Goal: Information Seeking & Learning: Learn about a topic

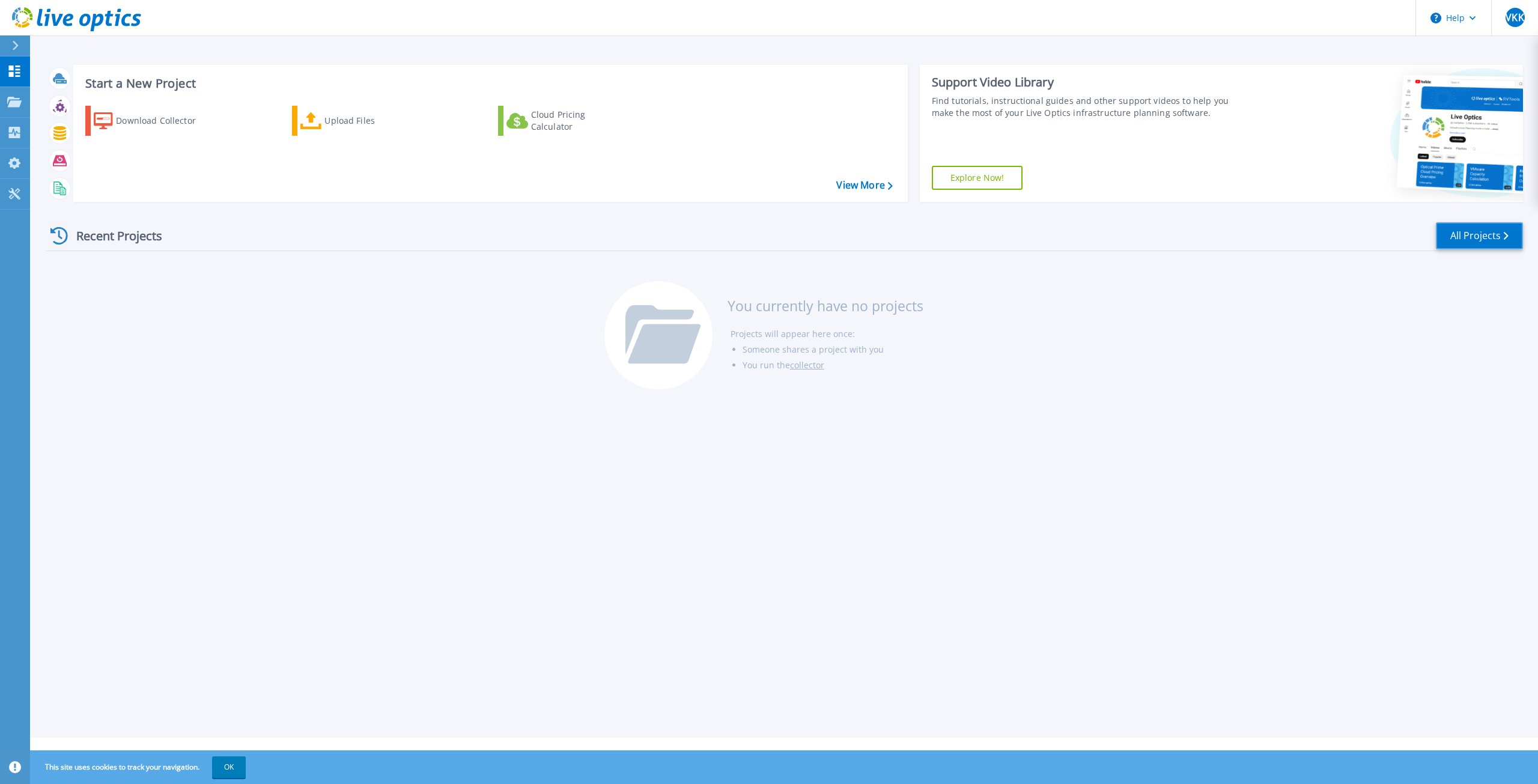
click at [1483, 239] on link "All Projects" at bounding box center [1479, 235] width 87 height 27
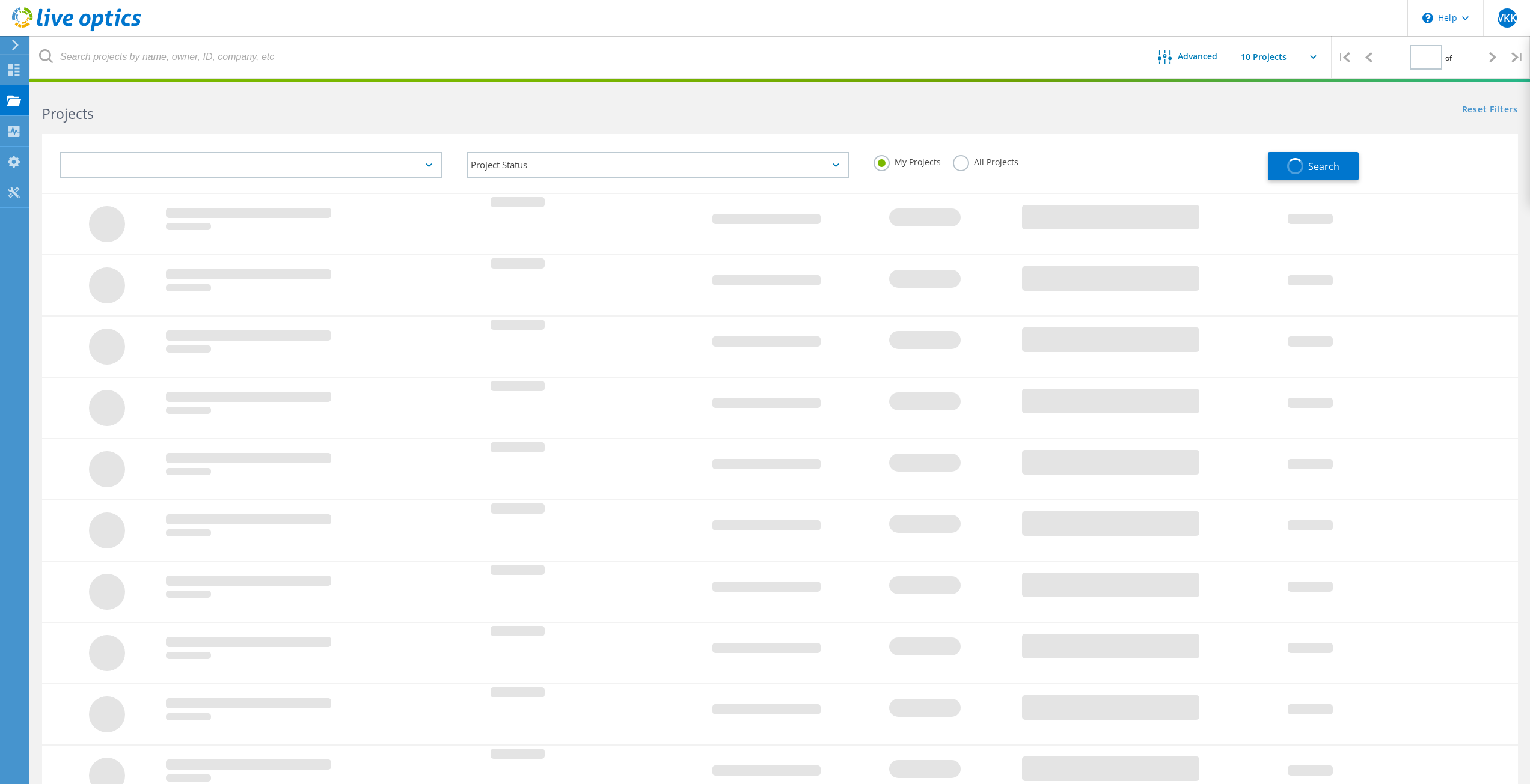
type input "1"
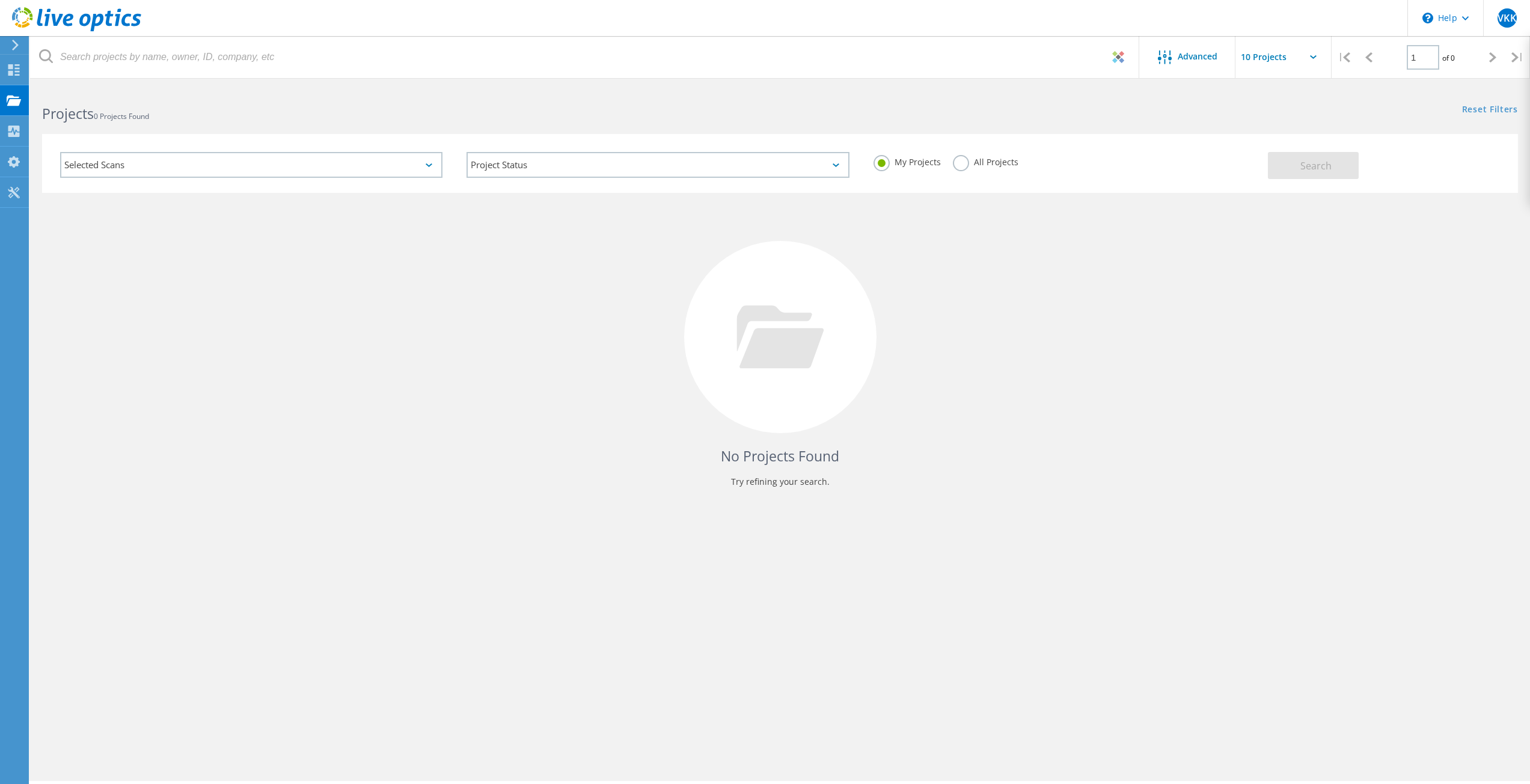
click at [366, 174] on div "Selected Scans" at bounding box center [251, 165] width 382 height 26
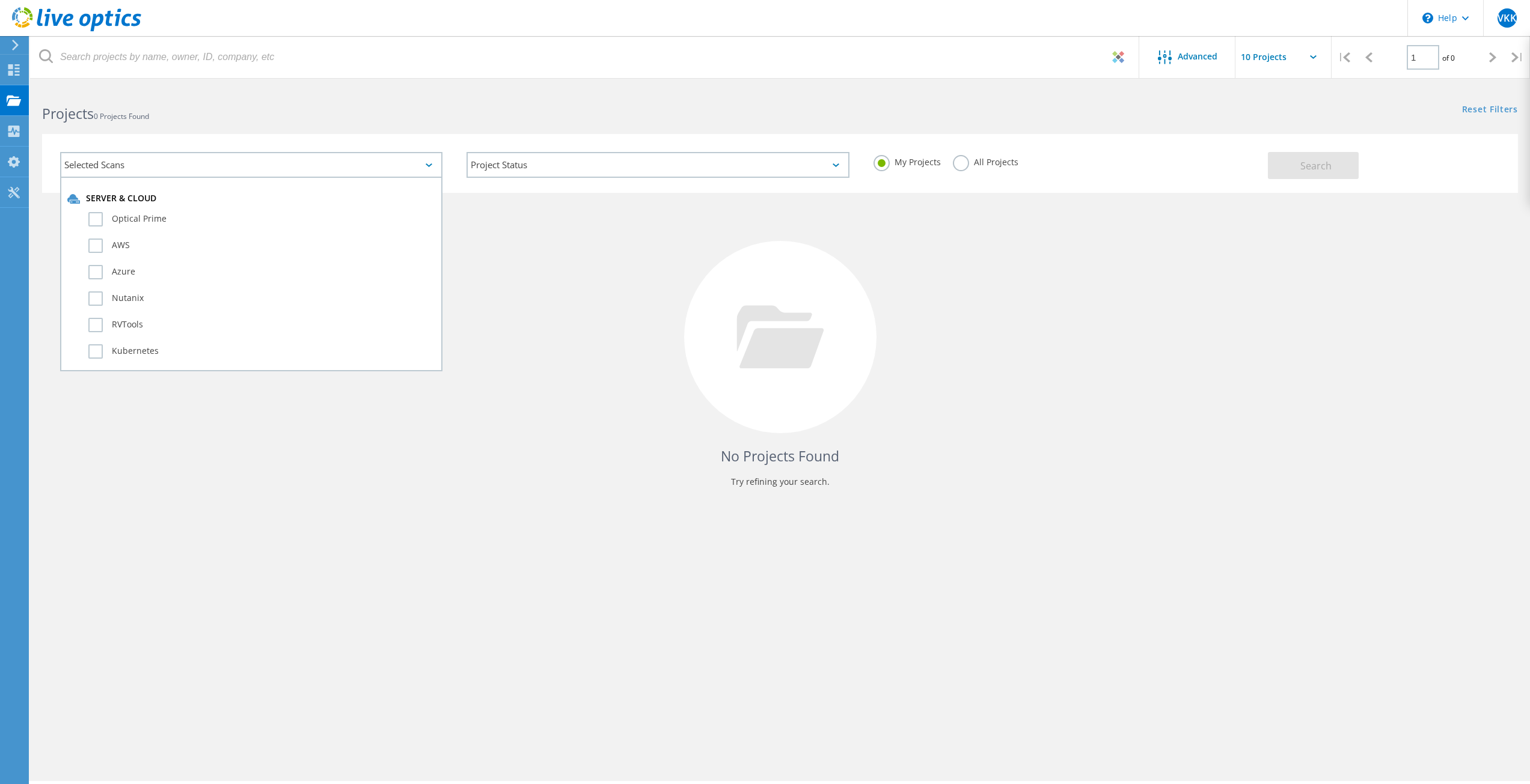
click at [366, 174] on div "Selected Scans" at bounding box center [251, 165] width 382 height 26
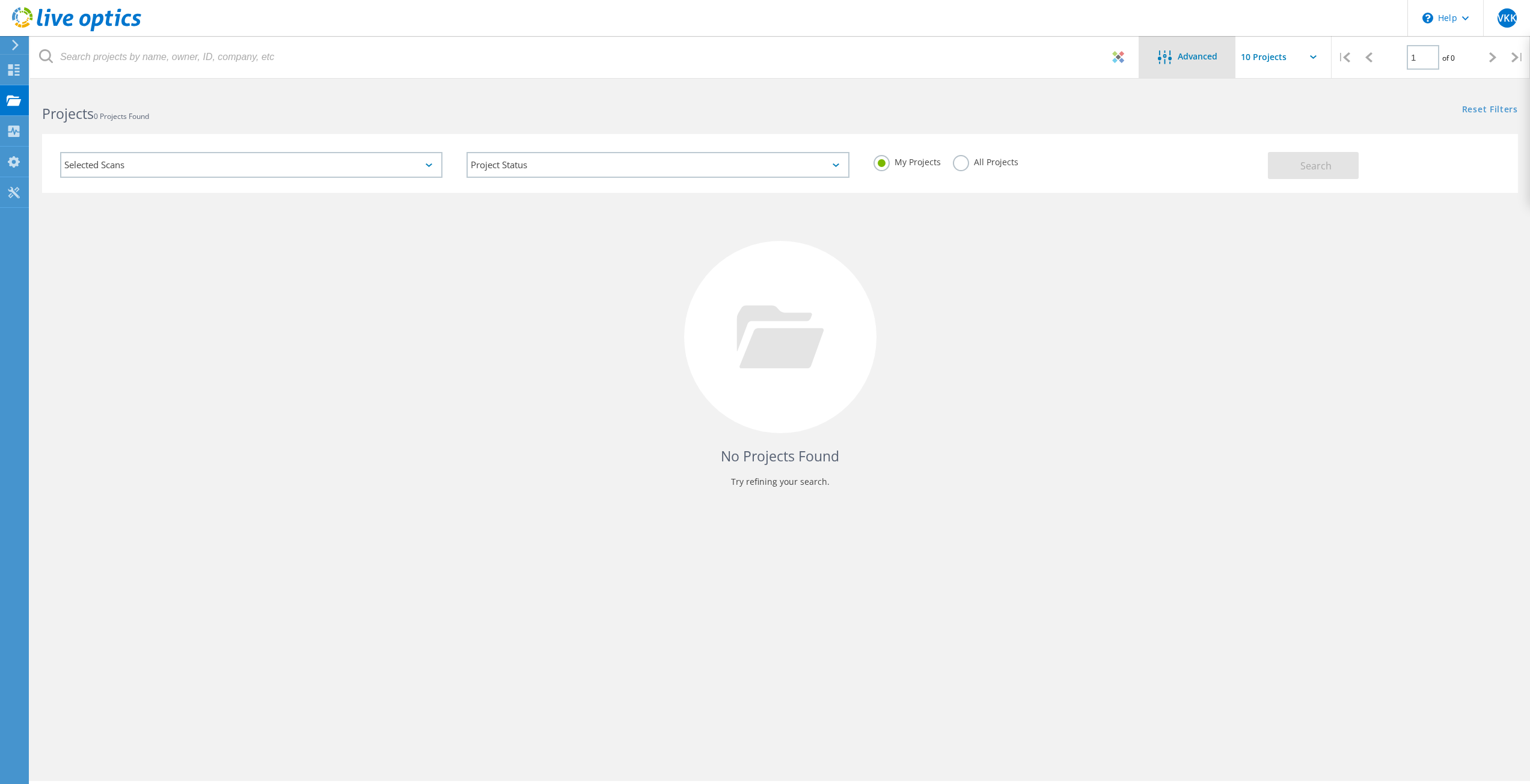
click at [1190, 61] on span "Advanced" at bounding box center [1198, 56] width 40 height 9
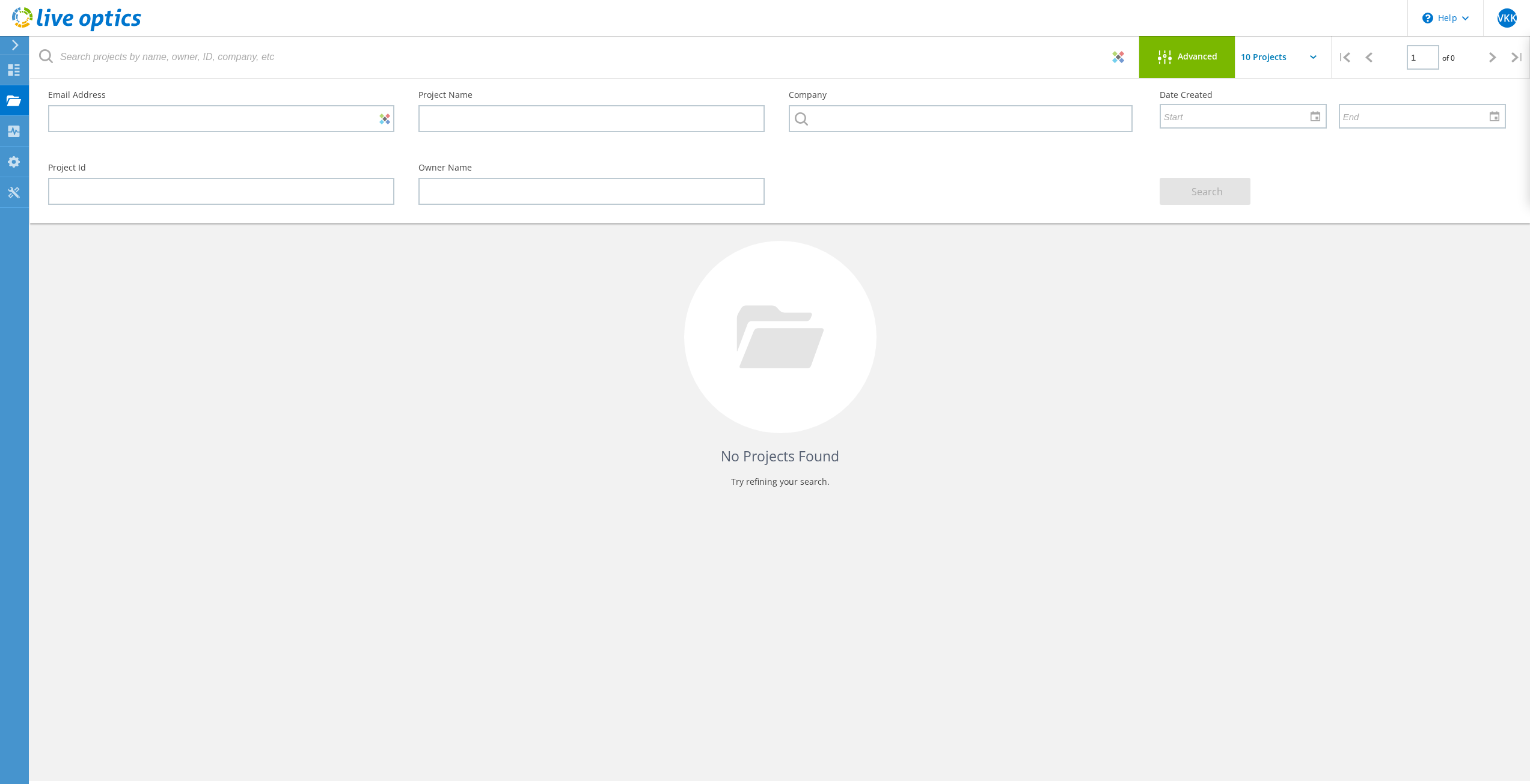
drag, startPoint x: 17, startPoint y: 53, endPoint x: 24, endPoint y: 39, distance: 15.7
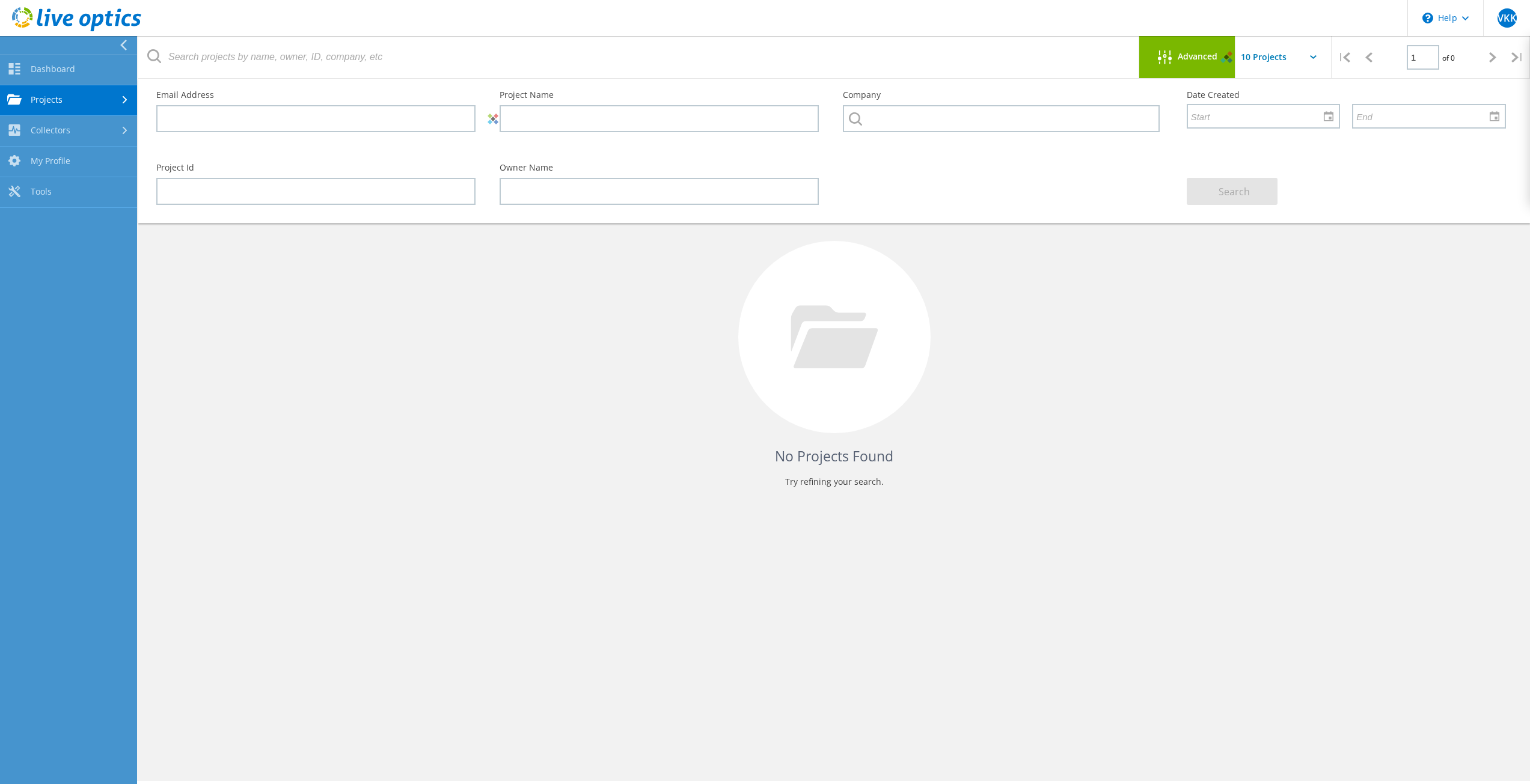
click at [41, 16] on use at bounding box center [76, 19] width 129 height 24
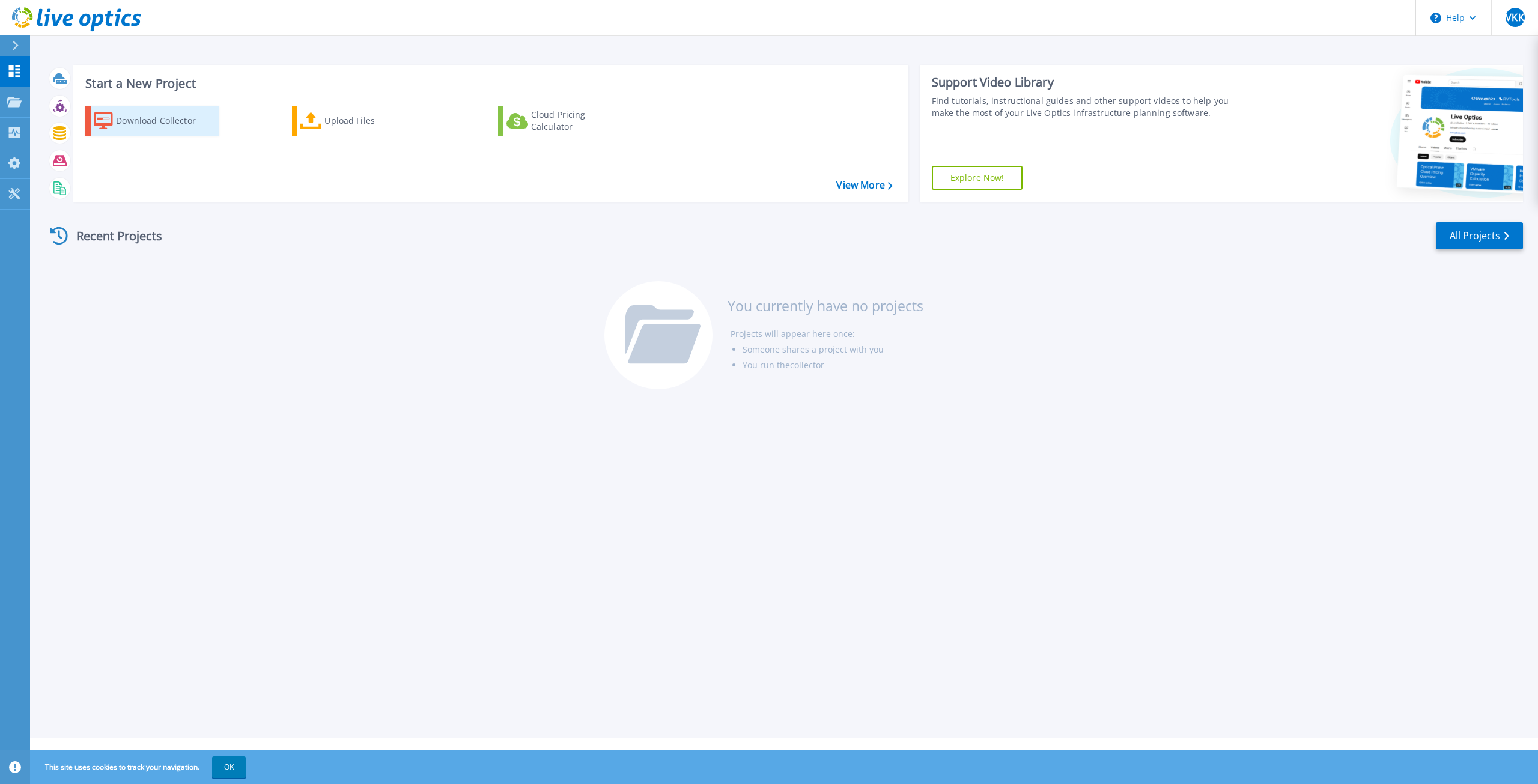
click at [159, 120] on div "Download Collector" at bounding box center [163, 120] width 96 height 24
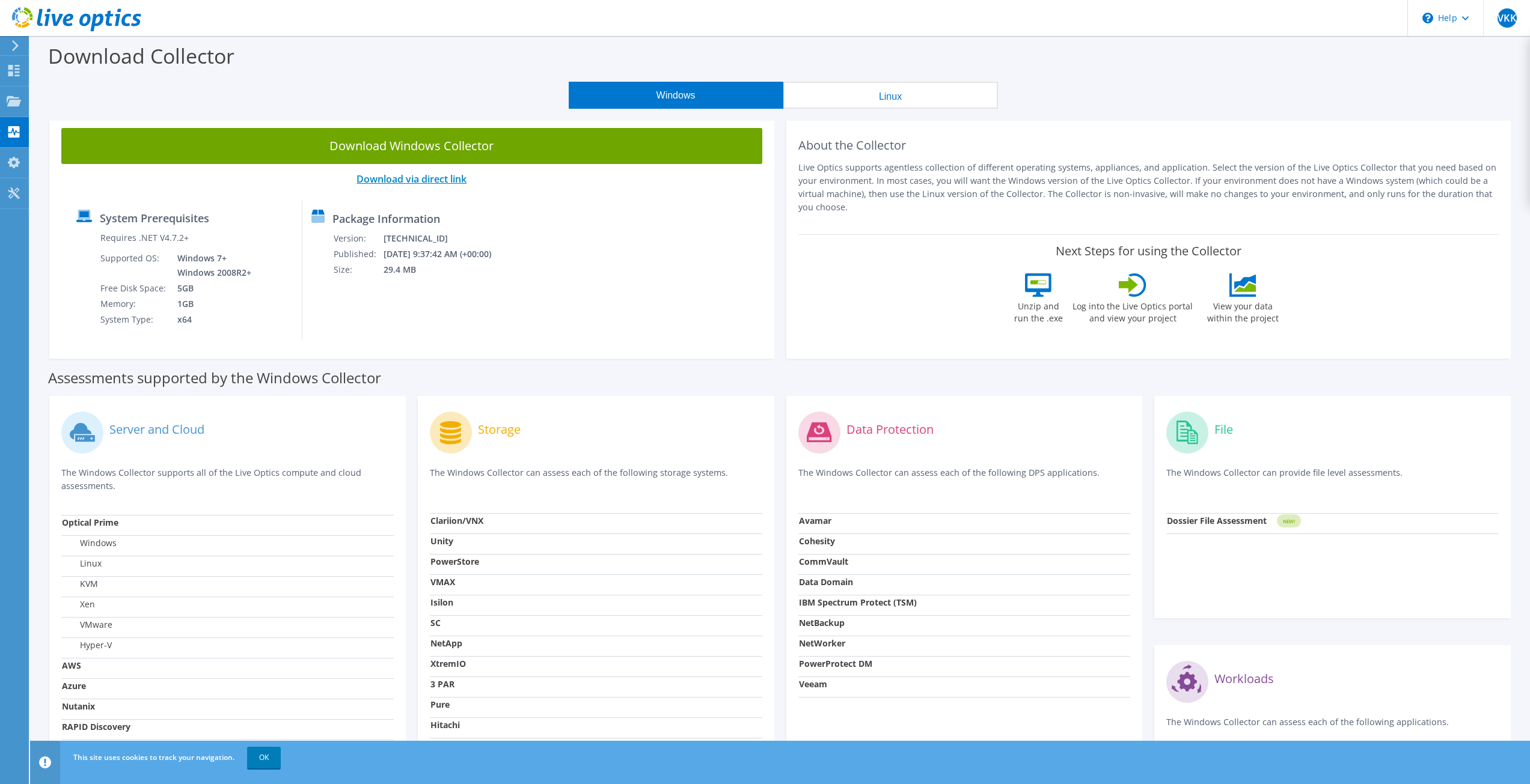
click at [411, 178] on link "Download via direct link" at bounding box center [411, 179] width 110 height 13
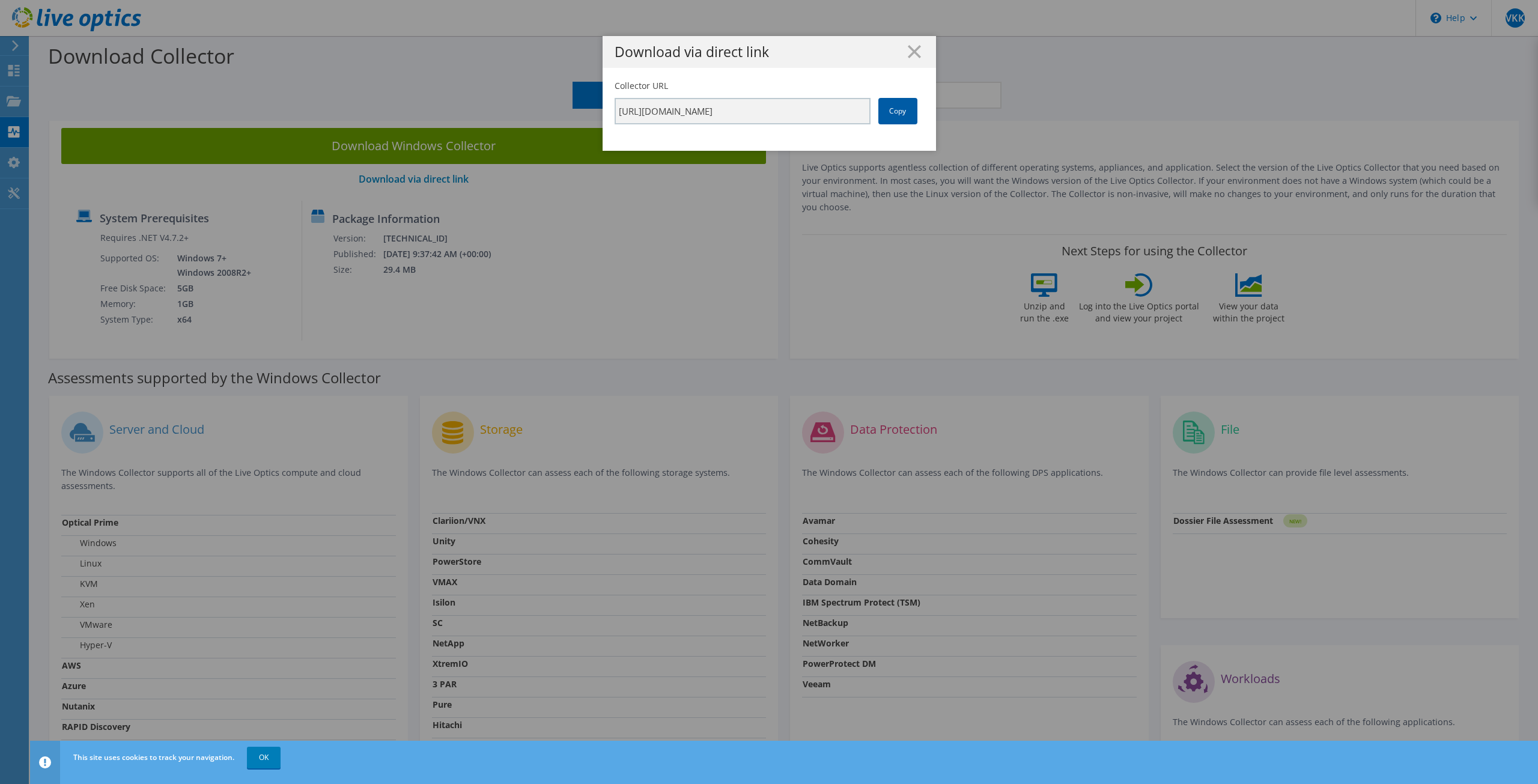
click at [893, 106] on link "Copy" at bounding box center [897, 111] width 39 height 26
click at [913, 55] on line at bounding box center [914, 52] width 12 height 12
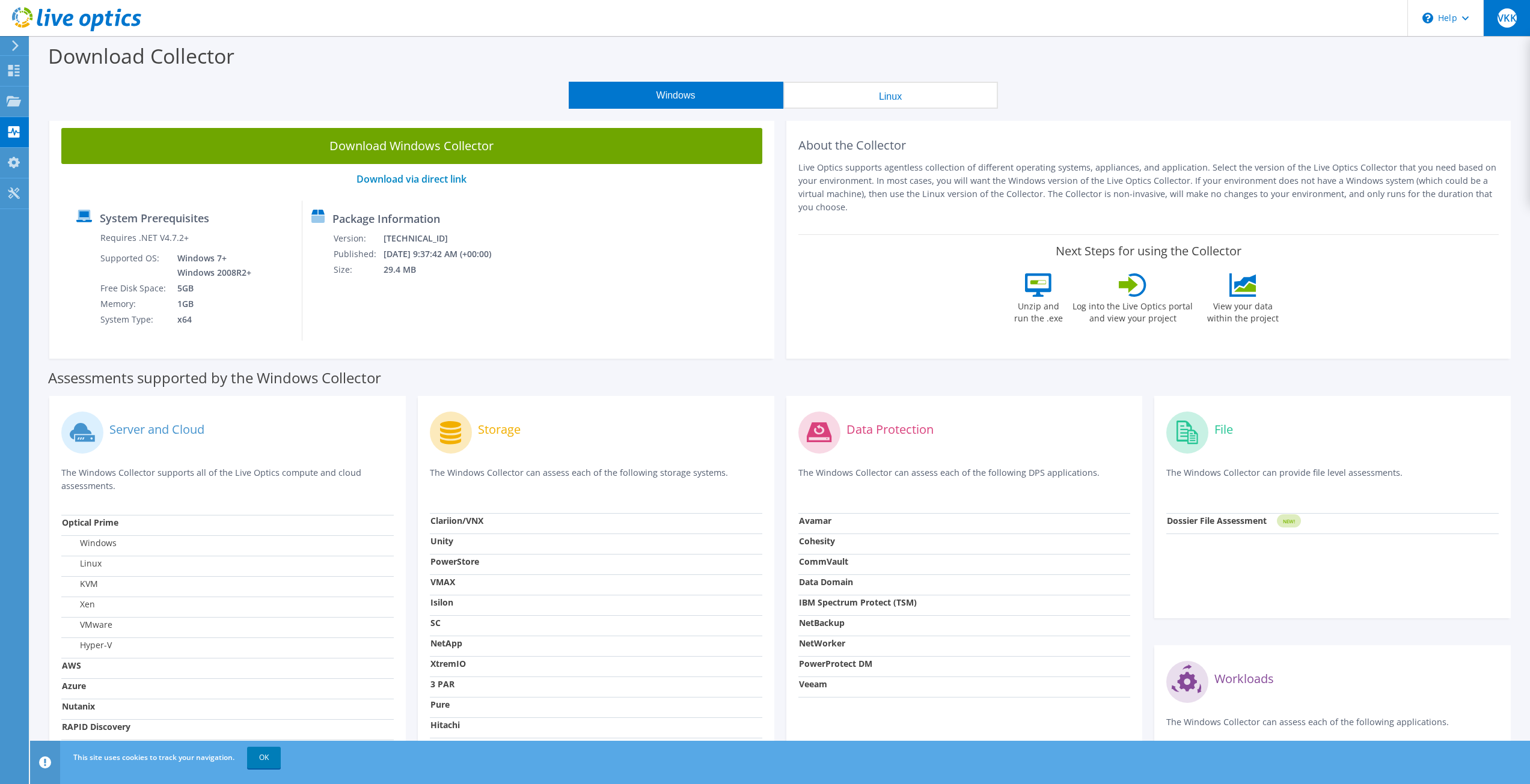
click at [1508, 21] on span "VKK" at bounding box center [1507, 18] width 19 height 19
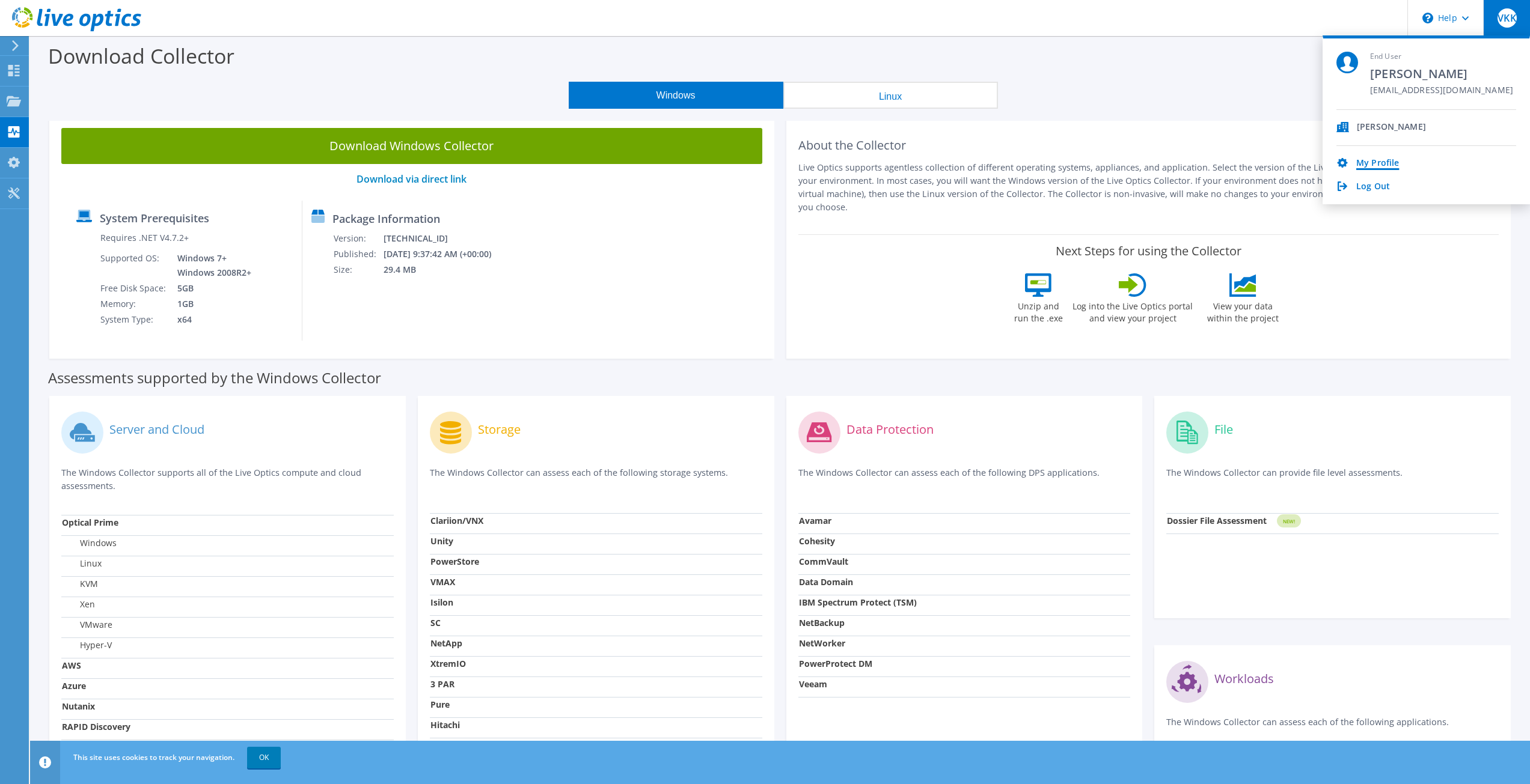
drag, startPoint x: 1383, startPoint y: 158, endPoint x: 1389, endPoint y: 163, distance: 7.8
click at [1383, 158] on link "My Profile" at bounding box center [1378, 163] width 43 height 11
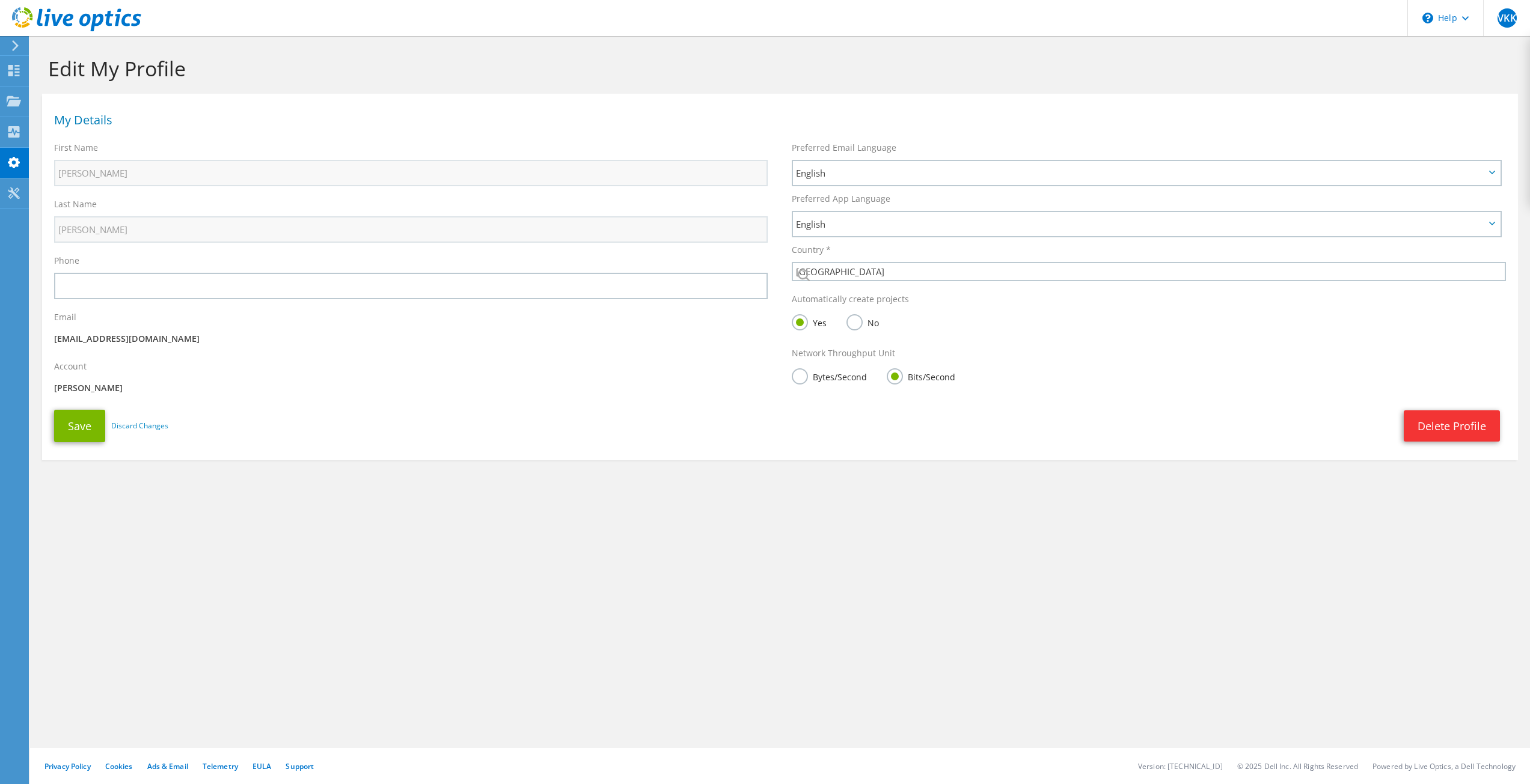
select select "217"
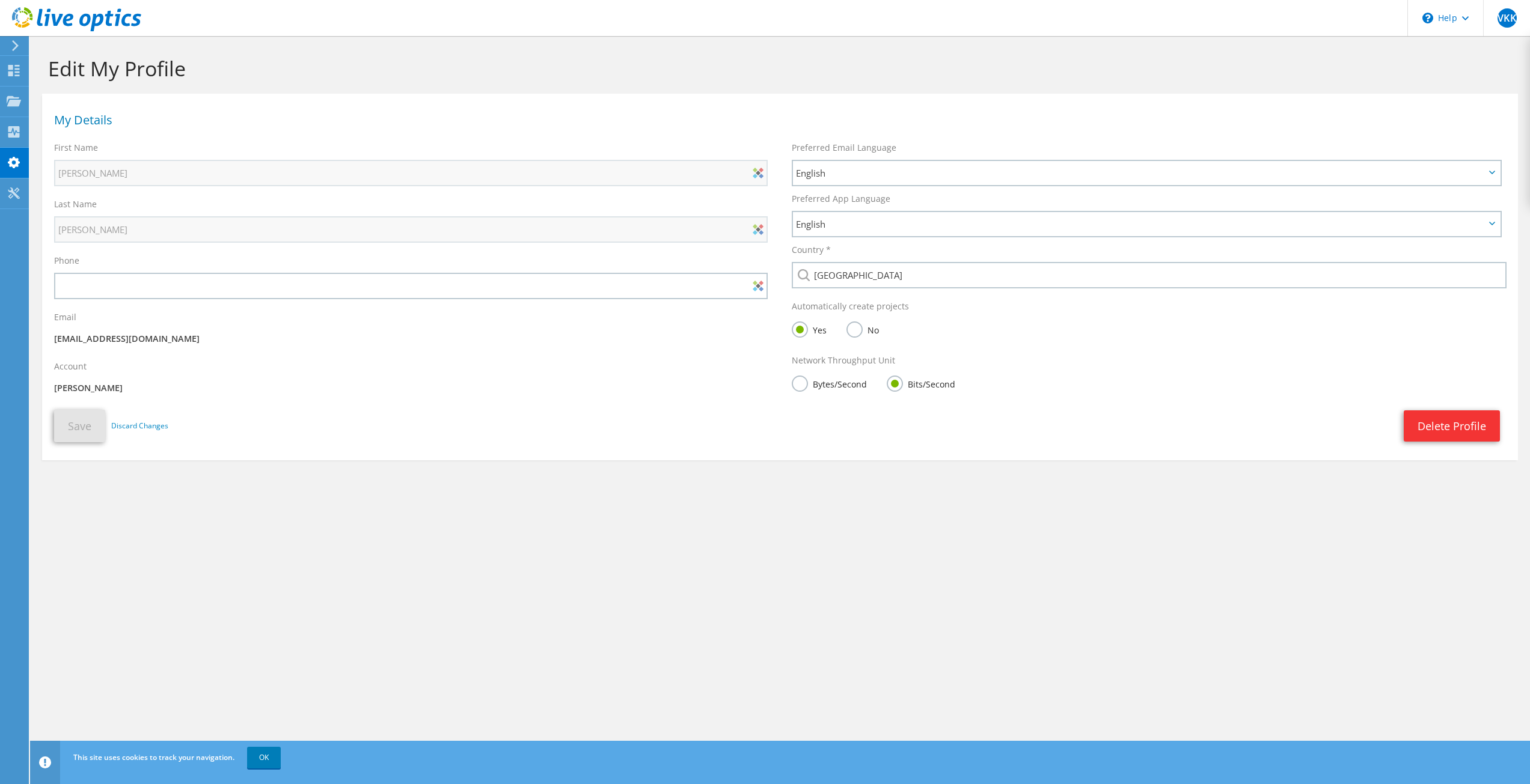
click at [77, 25] on icon at bounding box center [76, 19] width 129 height 25
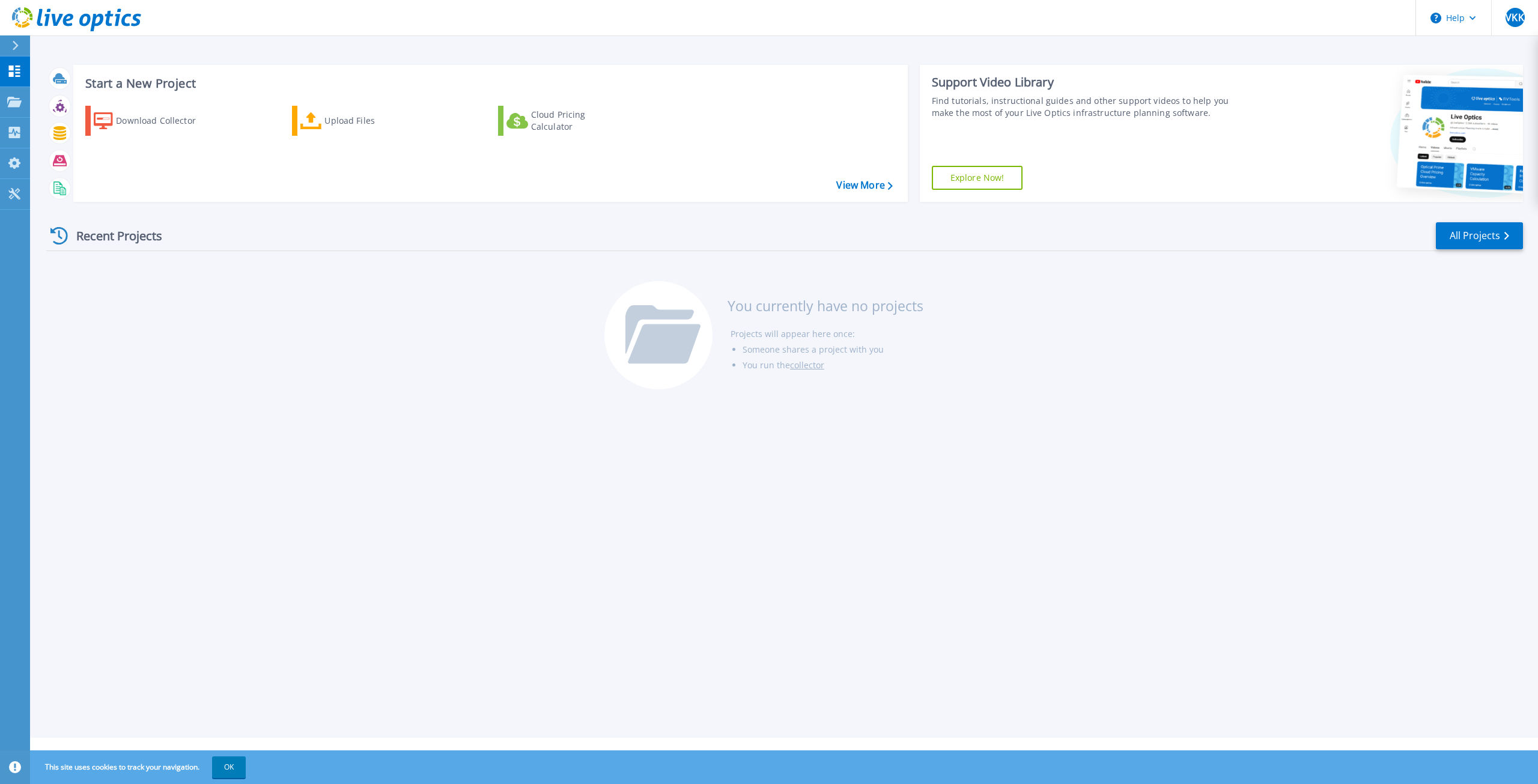
click at [77, 24] on icon at bounding box center [76, 19] width 129 height 25
click at [78, 26] on icon at bounding box center [76, 19] width 129 height 25
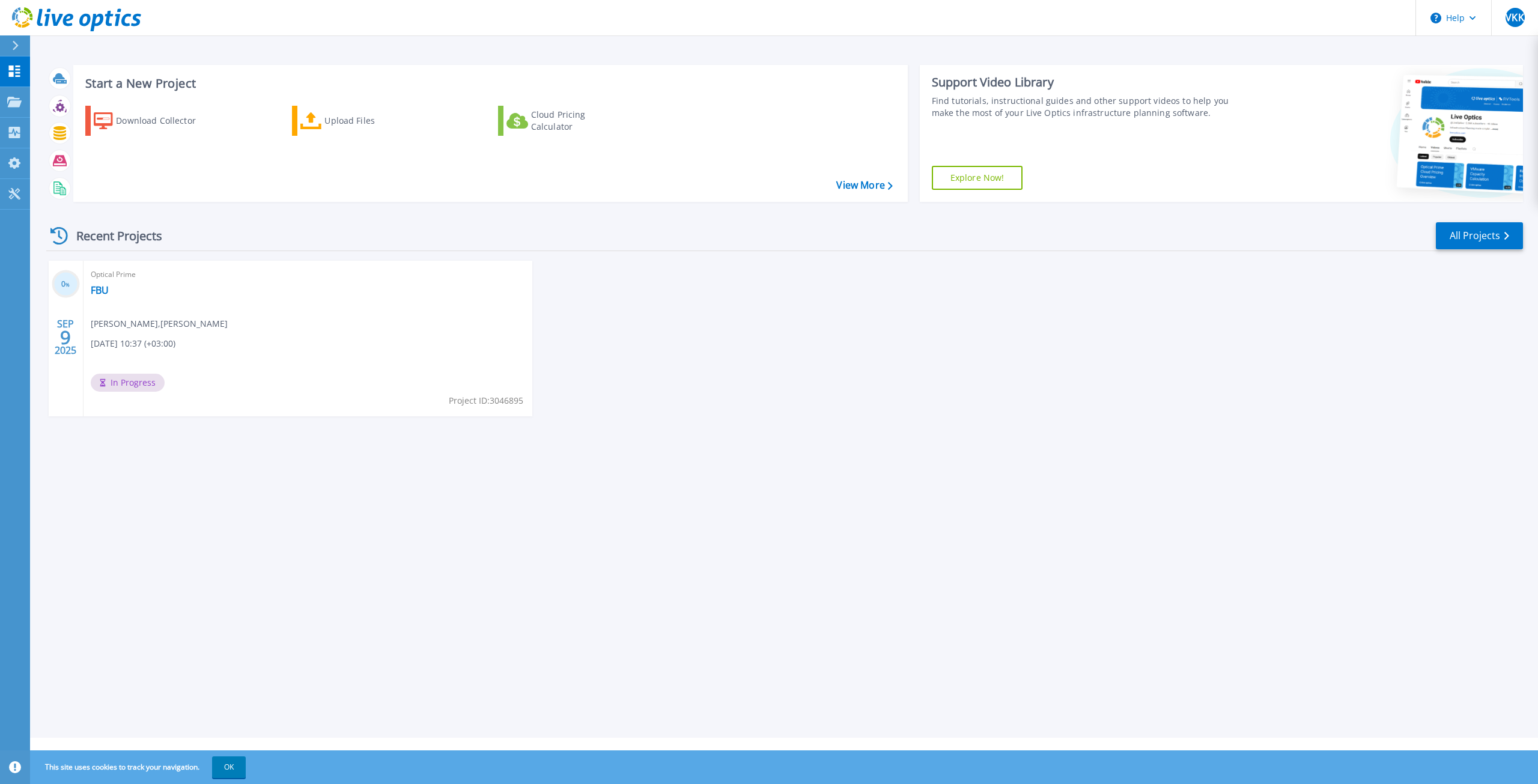
click at [78, 24] on icon at bounding box center [76, 19] width 129 height 25
drag, startPoint x: 725, startPoint y: 454, endPoint x: 722, endPoint y: 465, distance: 11.4
click at [719, 458] on div "Start a New Project Download Collector Upload Files Cloud Pricing Calculator Vi…" at bounding box center [784, 369] width 1508 height 738
drag, startPoint x: 106, startPoint y: 389, endPoint x: 154, endPoint y: 386, distance: 48.1
click at [154, 386] on span "In Progress" at bounding box center [127, 382] width 74 height 18
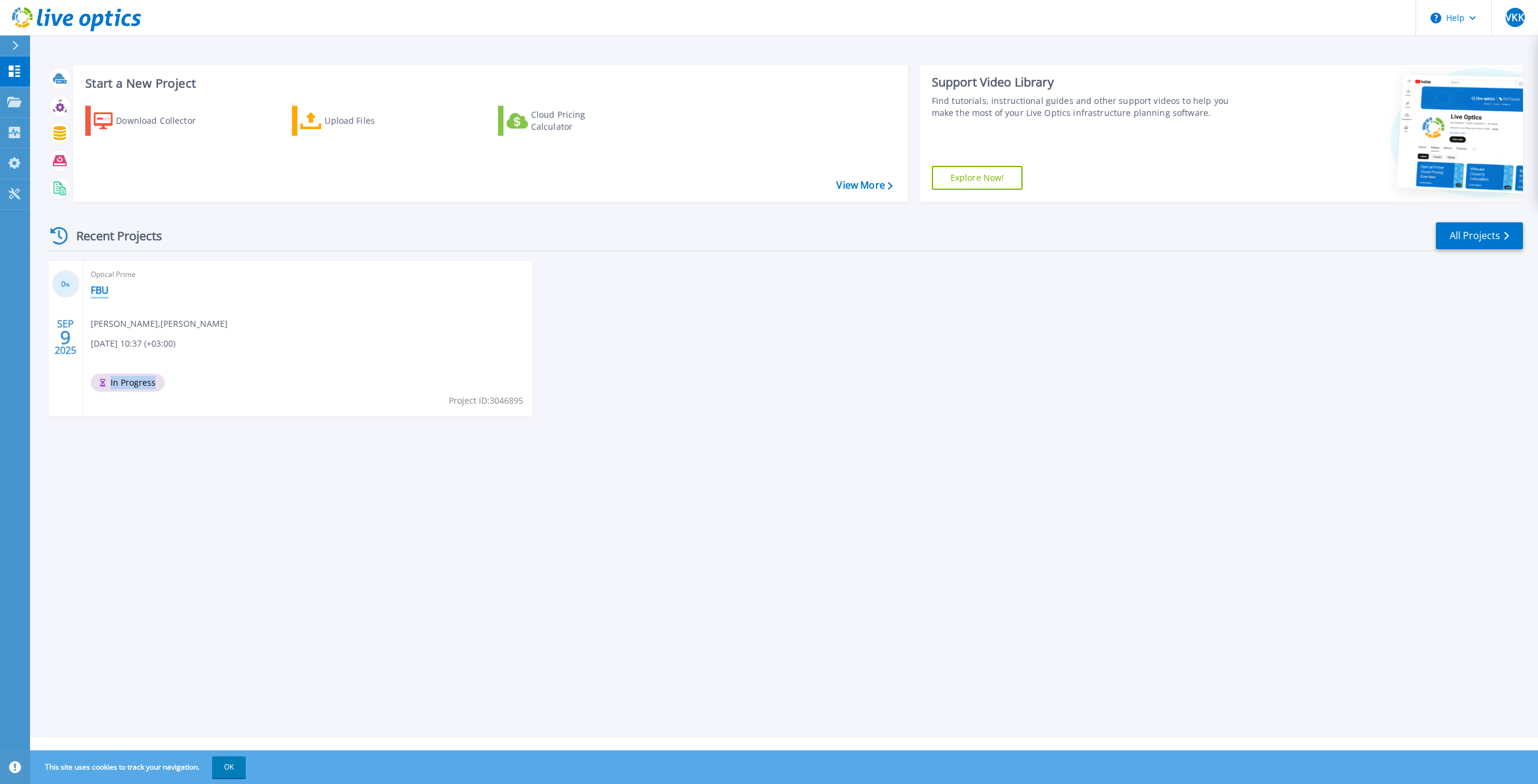
click at [97, 291] on link "FBU" at bounding box center [99, 289] width 18 height 12
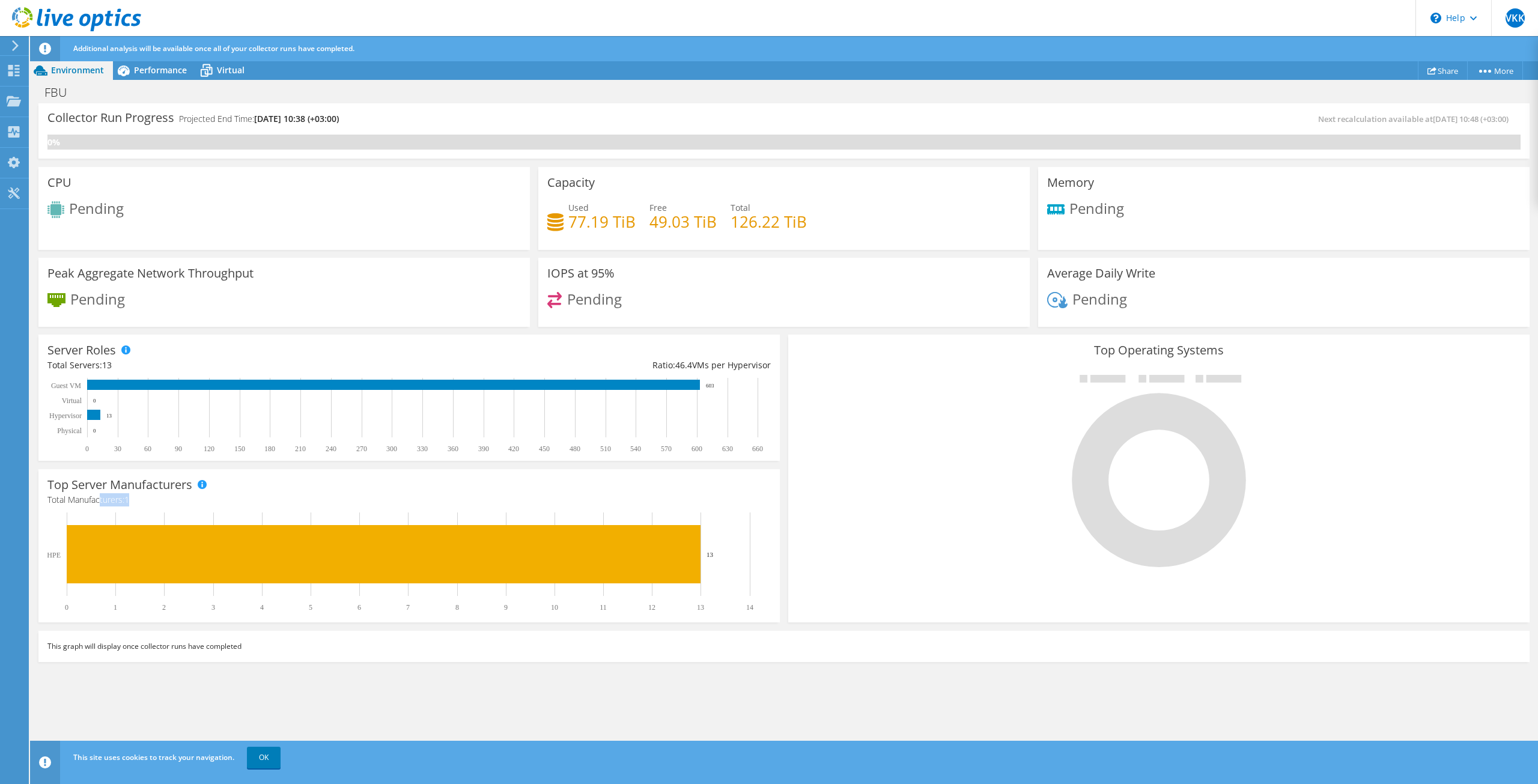
drag, startPoint x: 105, startPoint y: 500, endPoint x: 138, endPoint y: 499, distance: 33.0
click at [138, 499] on h4 "Total Manufacturers: 1" at bounding box center [409, 499] width 723 height 13
drag, startPoint x: 705, startPoint y: 384, endPoint x: 722, endPoint y: 384, distance: 17.0
click at [722, 384] on rect at bounding box center [406, 415] width 717 height 75
click at [166, 75] on div "Performance" at bounding box center [154, 71] width 83 height 19
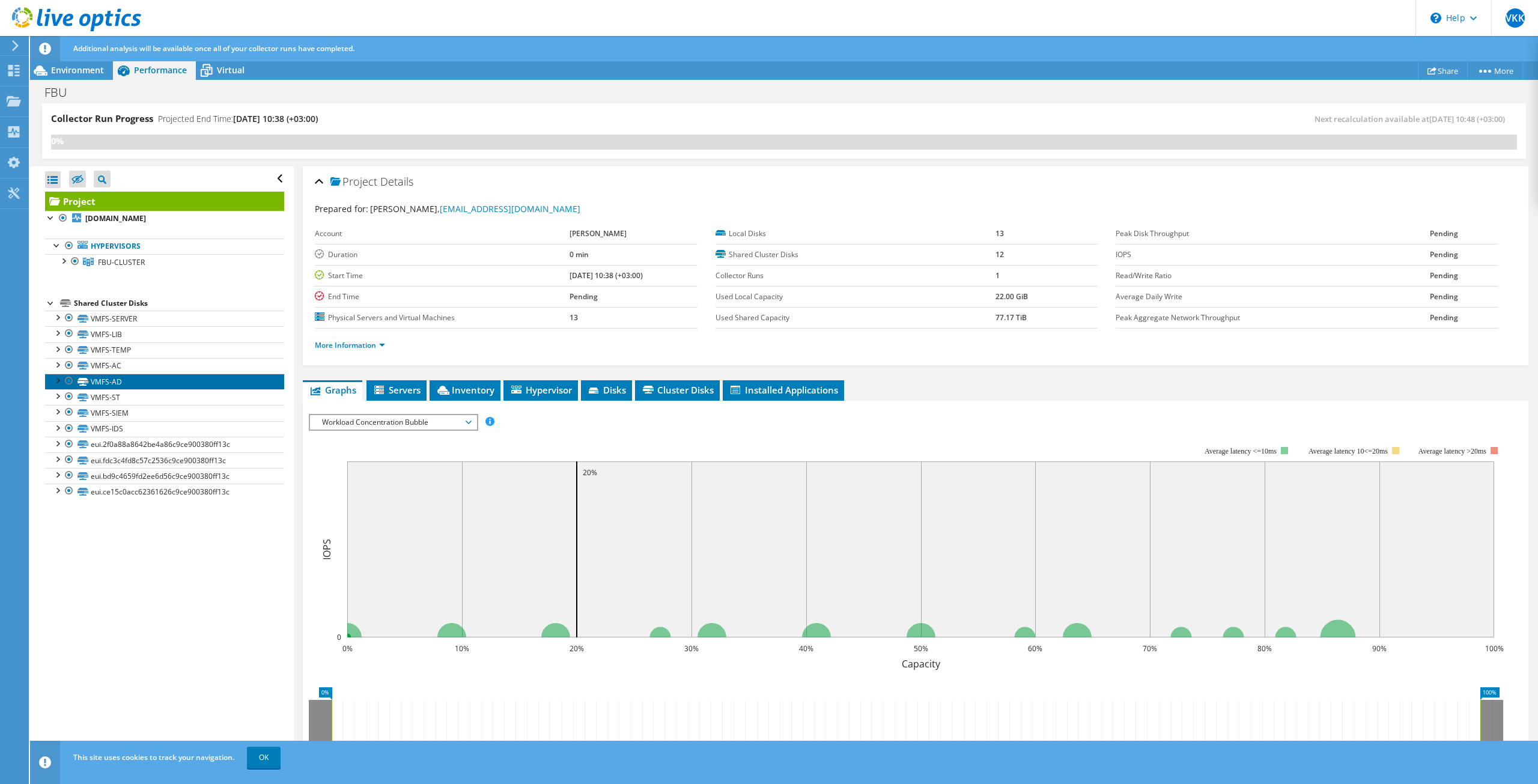
click at [96, 384] on link "VMFS-AD" at bounding box center [165, 381] width 239 height 16
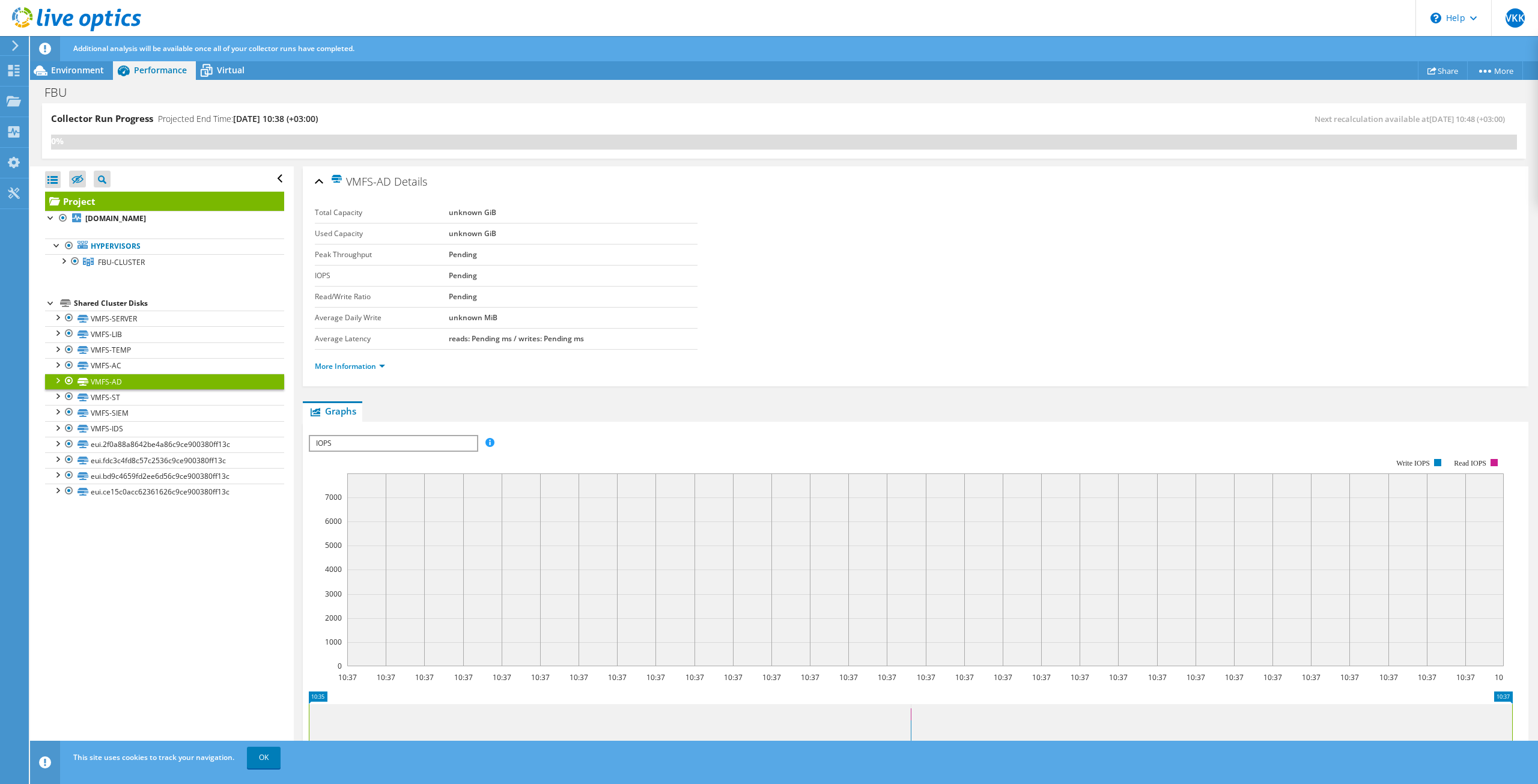
click at [449, 435] on div "IOPS IOPS Disk Throughput IO Size Latency Queue Depth CPU Percentage Memory Pag…" at bounding box center [394, 443] width 170 height 17
click at [352, 488] on li "IO Size" at bounding box center [393, 487] width 166 height 14
click at [392, 448] on span "IO Size" at bounding box center [393, 443] width 155 height 14
click at [341, 503] on li "Latency" at bounding box center [393, 501] width 166 height 14
click at [217, 71] on span "Virtual" at bounding box center [231, 70] width 28 height 11
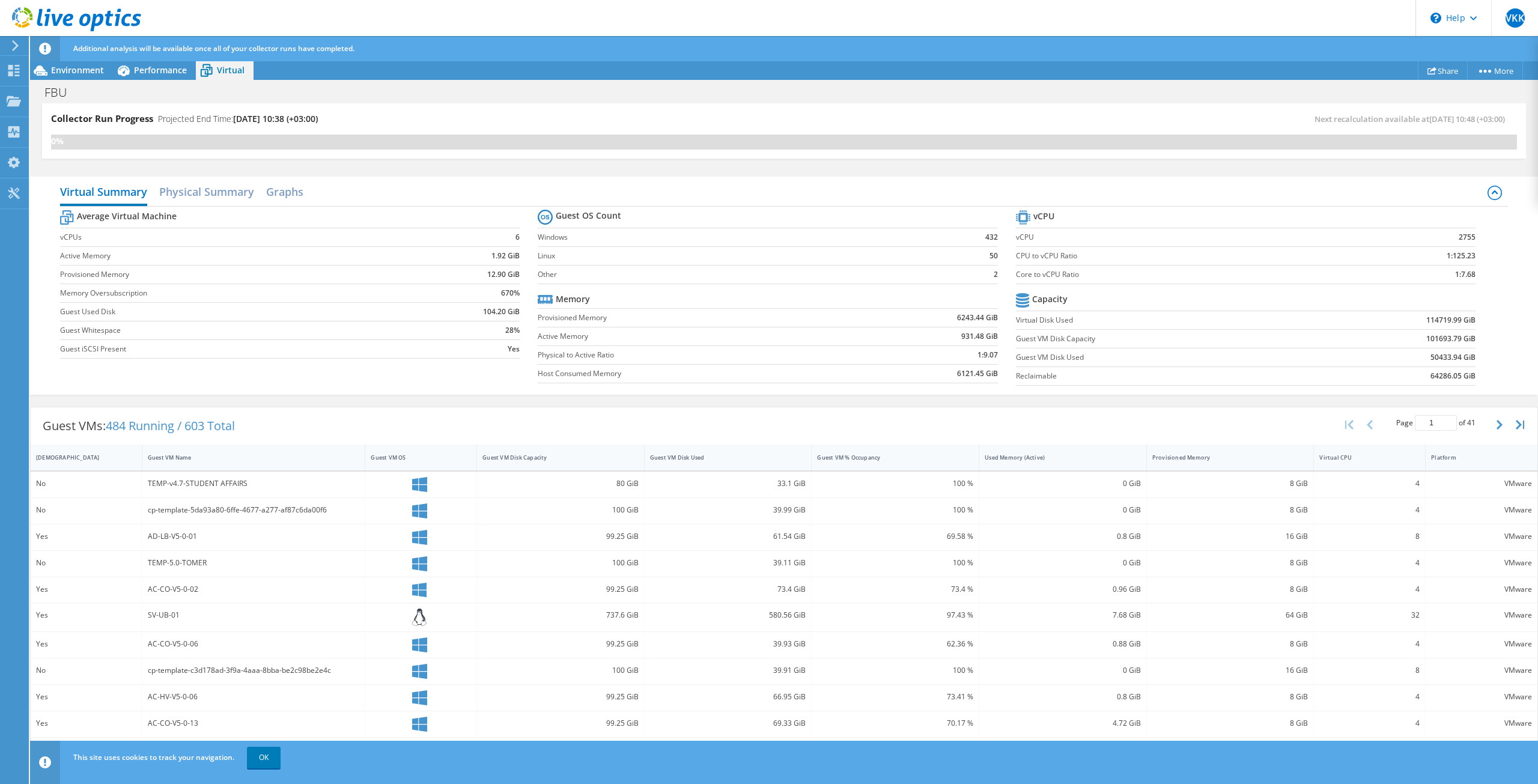
click at [865, 522] on div "100 %" at bounding box center [895, 511] width 167 height 26
click at [58, 73] on span "Environment" at bounding box center [77, 70] width 53 height 11
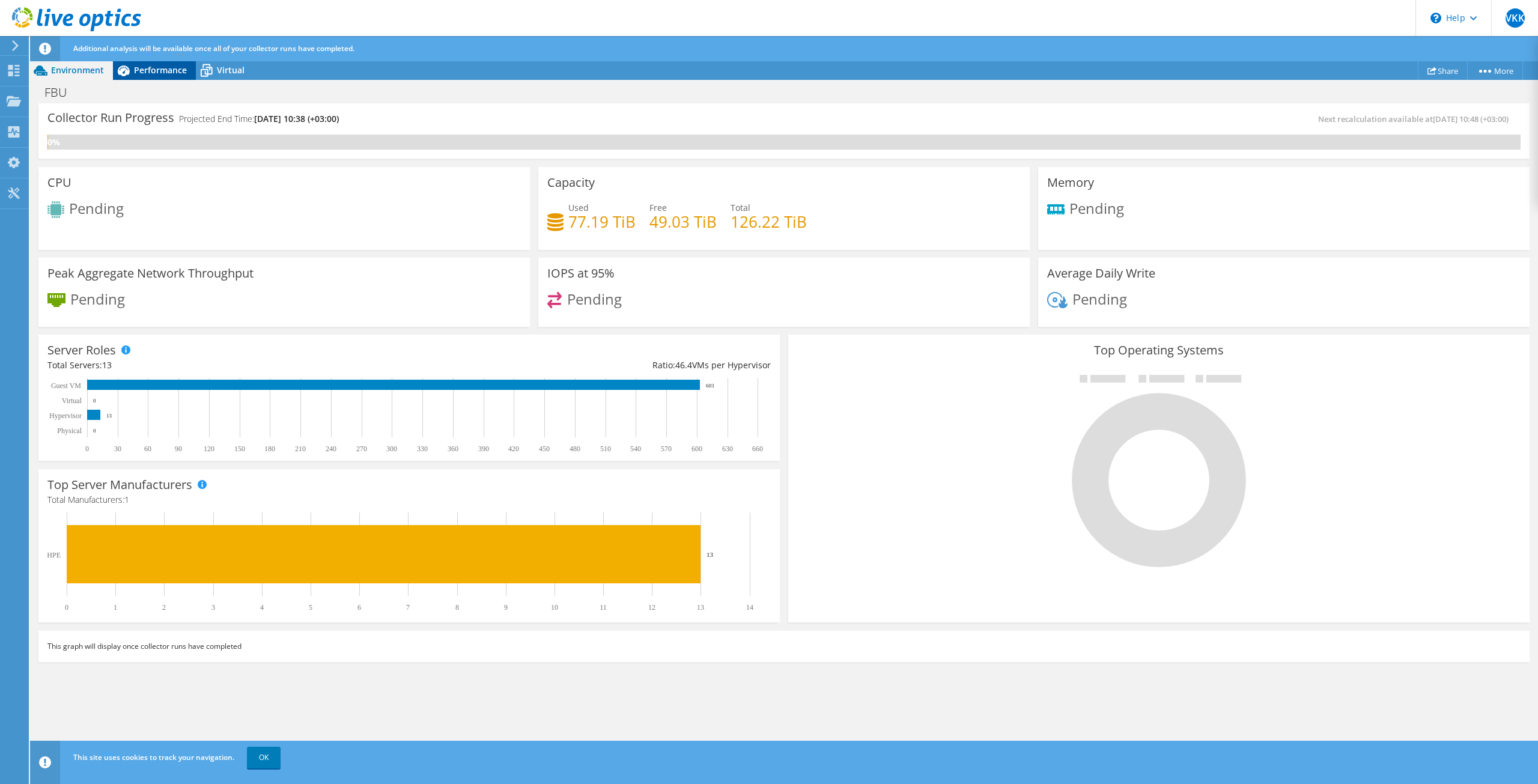
click at [135, 76] on div "Performance" at bounding box center [154, 71] width 83 height 19
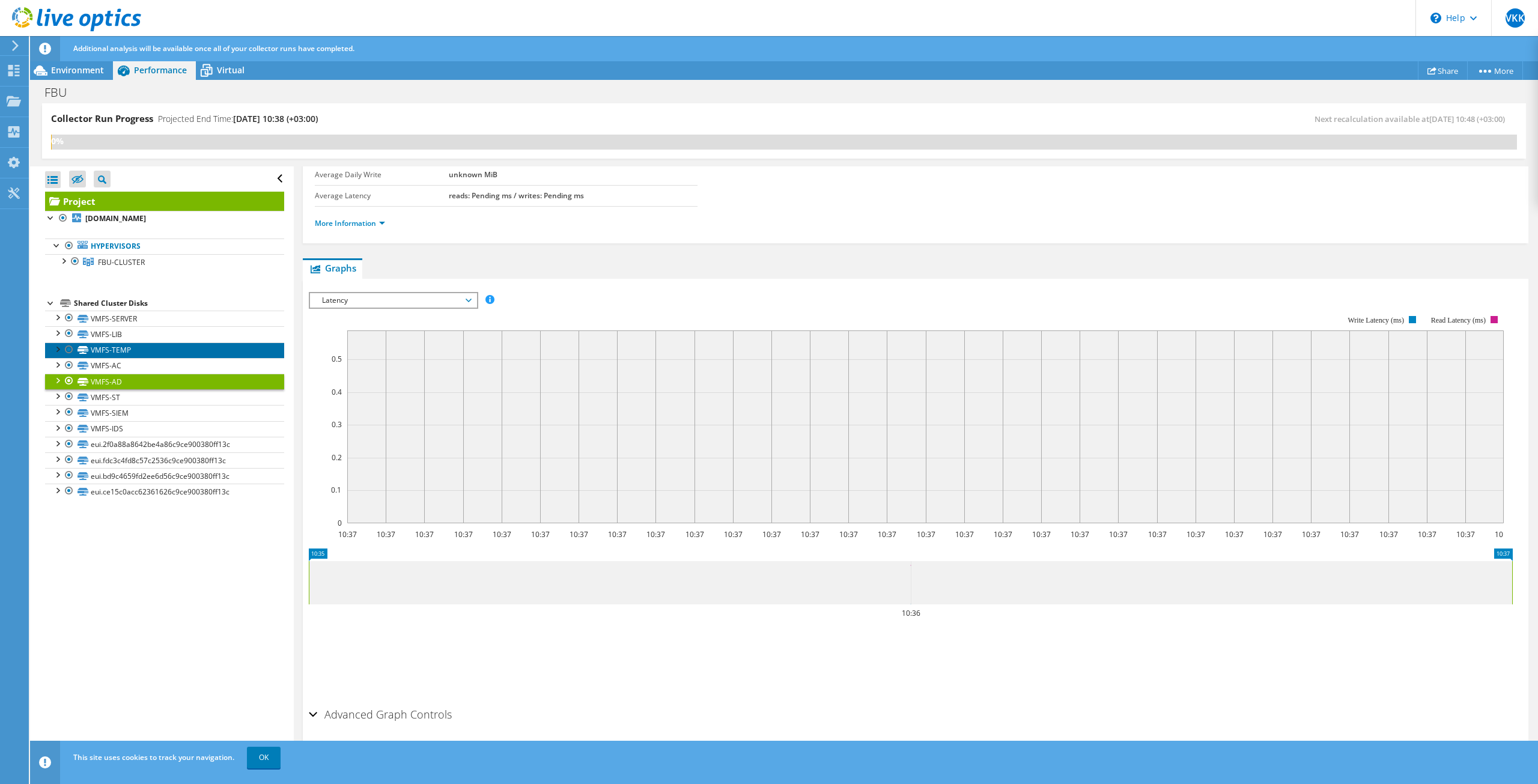
click at [116, 344] on link "VMFS-TEMP" at bounding box center [165, 350] width 239 height 16
click at [365, 227] on link "More Information" at bounding box center [350, 223] width 71 height 10
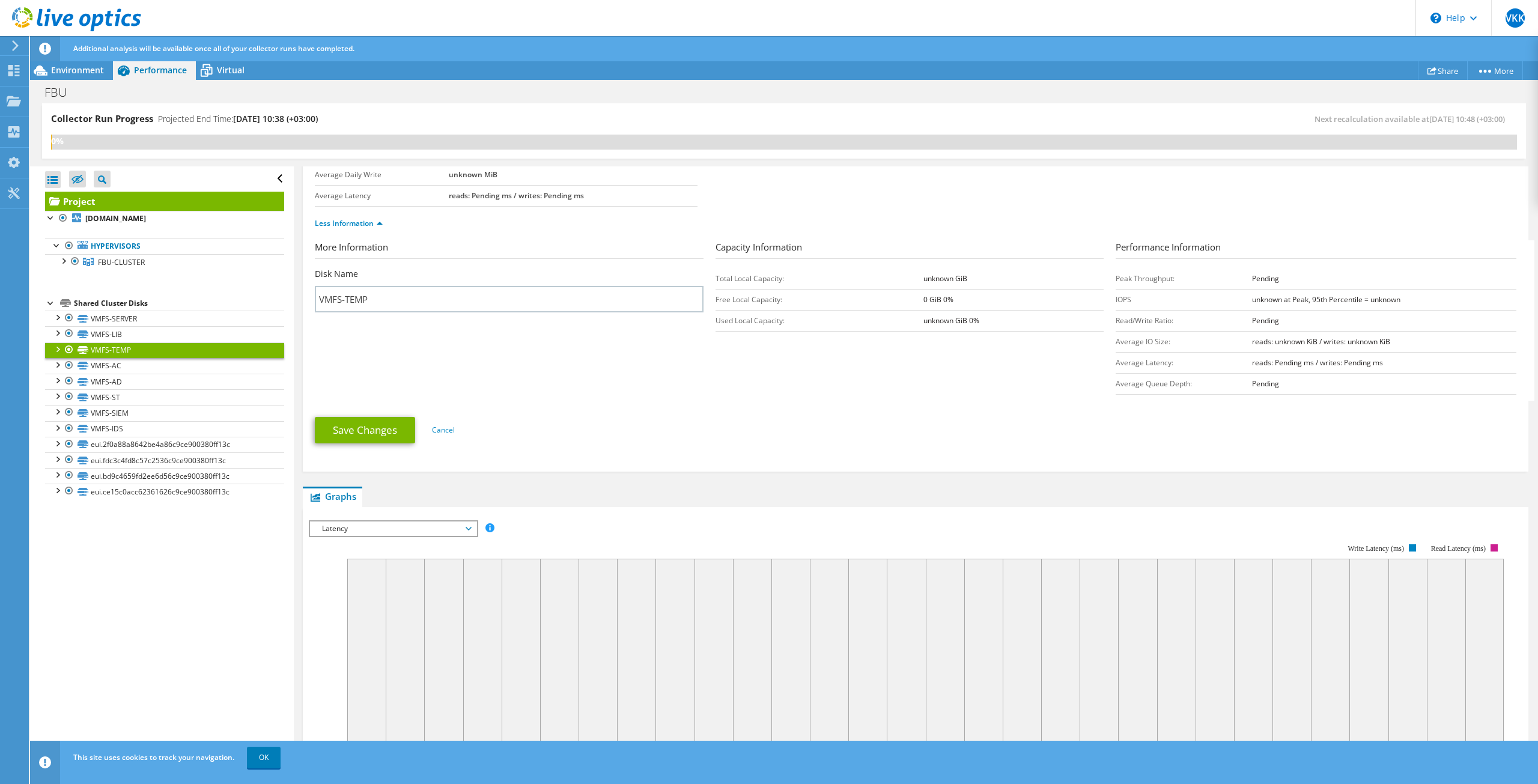
drag, startPoint x: 1410, startPoint y: 117, endPoint x: 1498, endPoint y: 110, distance: 88.3
click at [1498, 110] on div "Collector Run Progress Projected End Time: 09/16/2025, 10:38 (+03:00) Next reca…" at bounding box center [784, 131] width 1484 height 55
click at [1446, 118] on span "09/09/2025, 10:48 (+03:00)" at bounding box center [1467, 119] width 75 height 11
click at [1454, 120] on span "09/09/2025, 10:48 (+03:00)" at bounding box center [1467, 119] width 75 height 11
click at [13, 43] on icon at bounding box center [15, 46] width 9 height 11
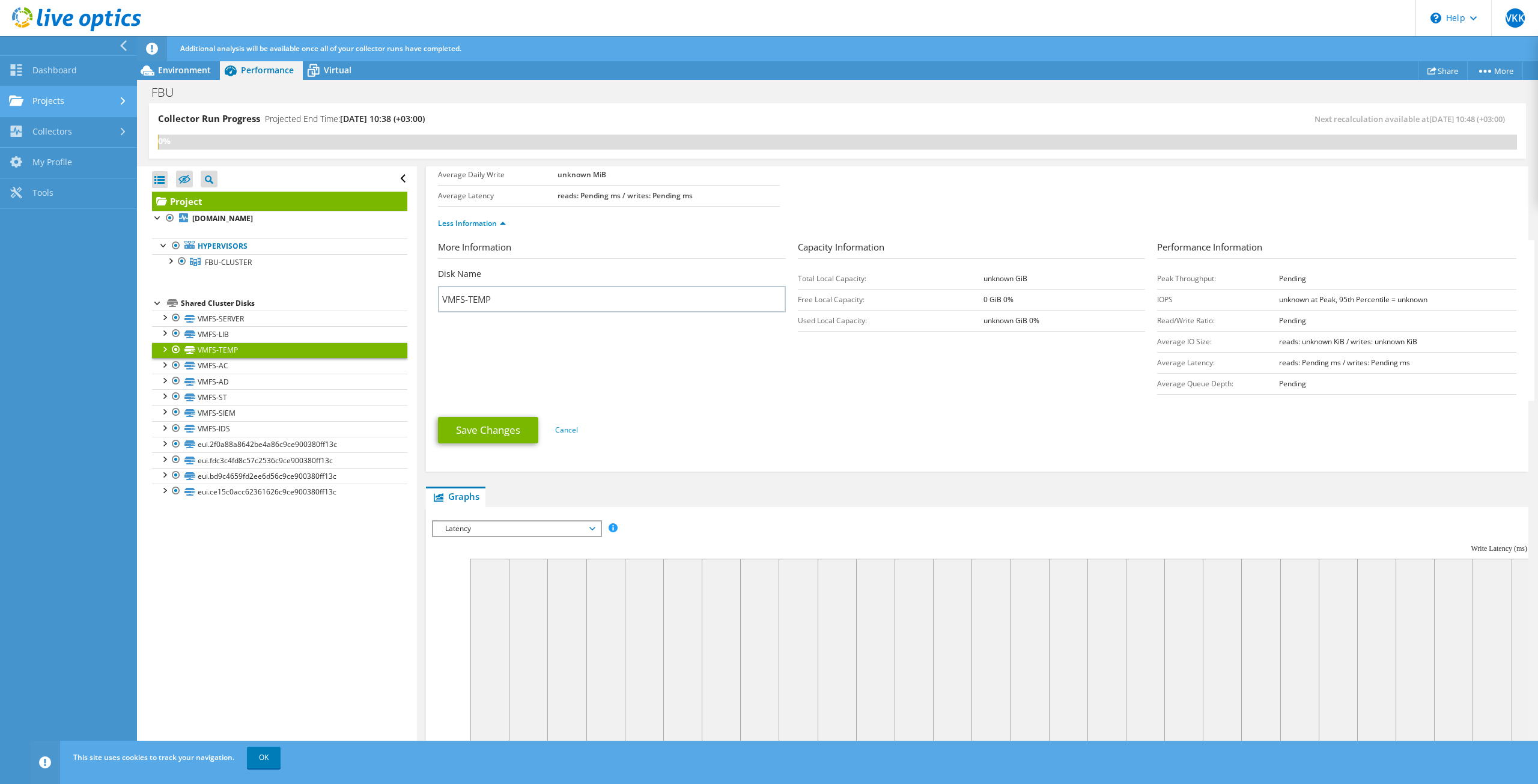
click at [55, 103] on link "Projects" at bounding box center [68, 101] width 137 height 31
click at [74, 228] on link "Collectors" at bounding box center [68, 232] width 137 height 31
click at [60, 185] on link "Dossier" at bounding box center [68, 193] width 137 height 31
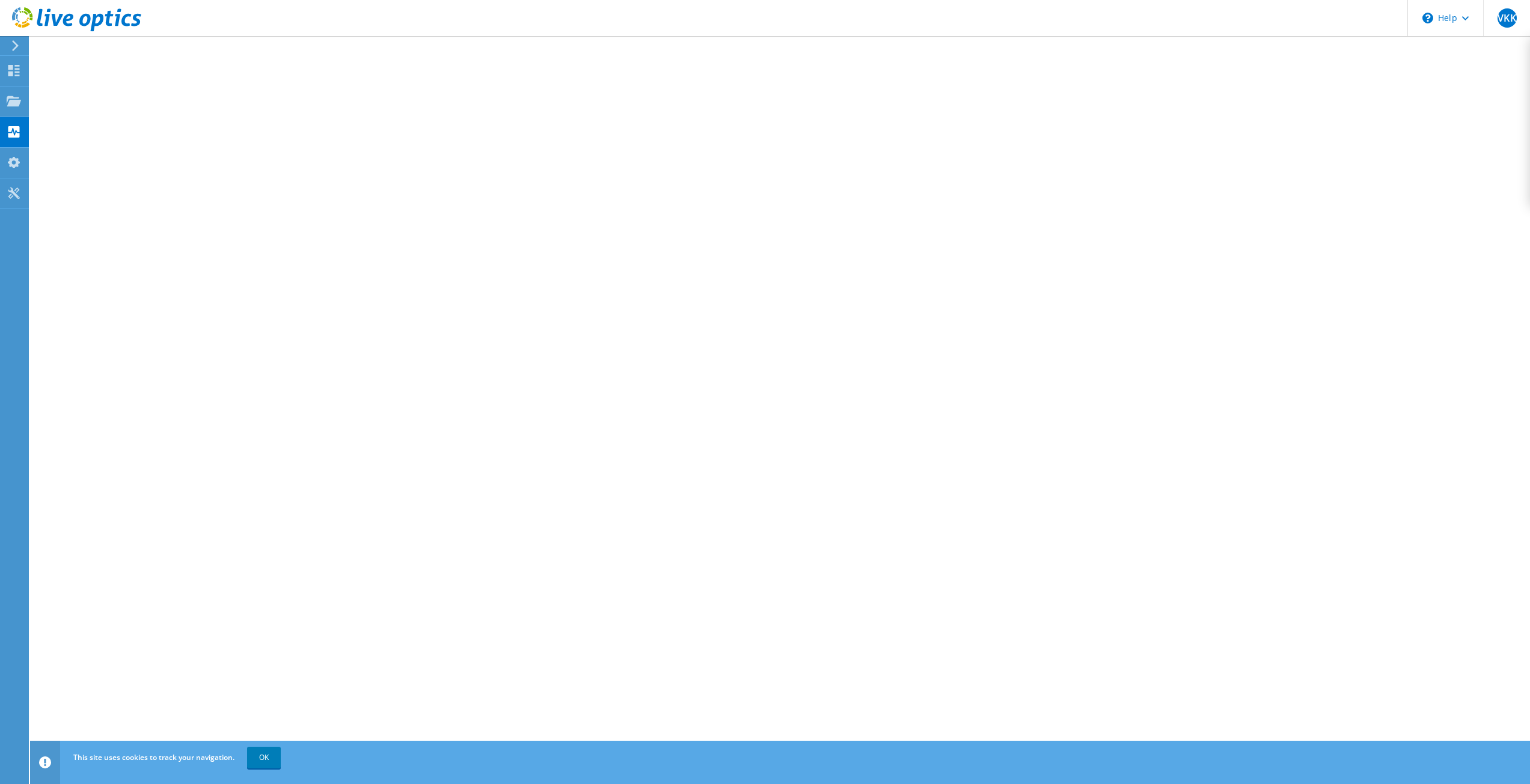
click at [6, 50] on div at bounding box center [13, 46] width 13 height 11
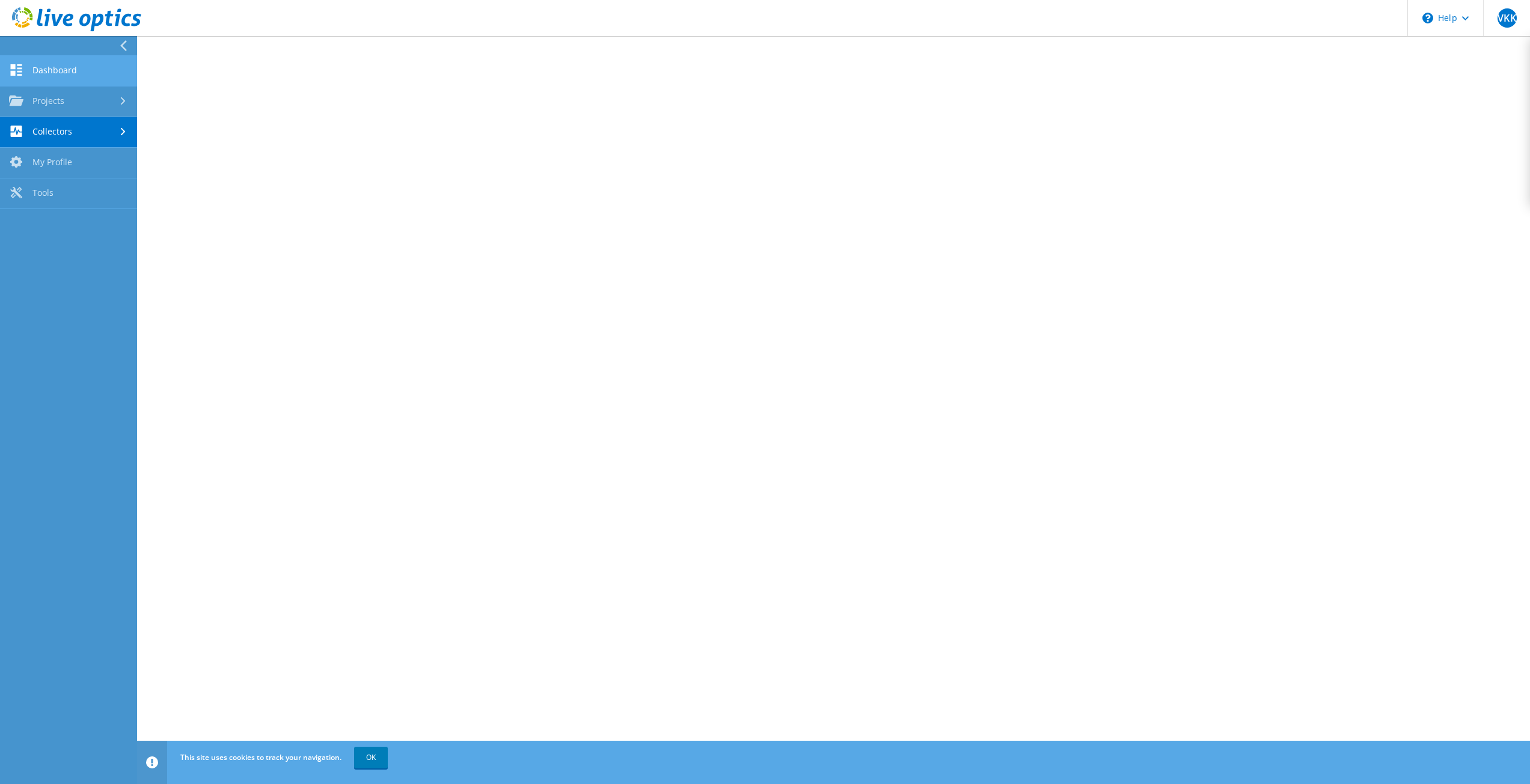
click at [41, 76] on link "Dashboard" at bounding box center [68, 71] width 137 height 31
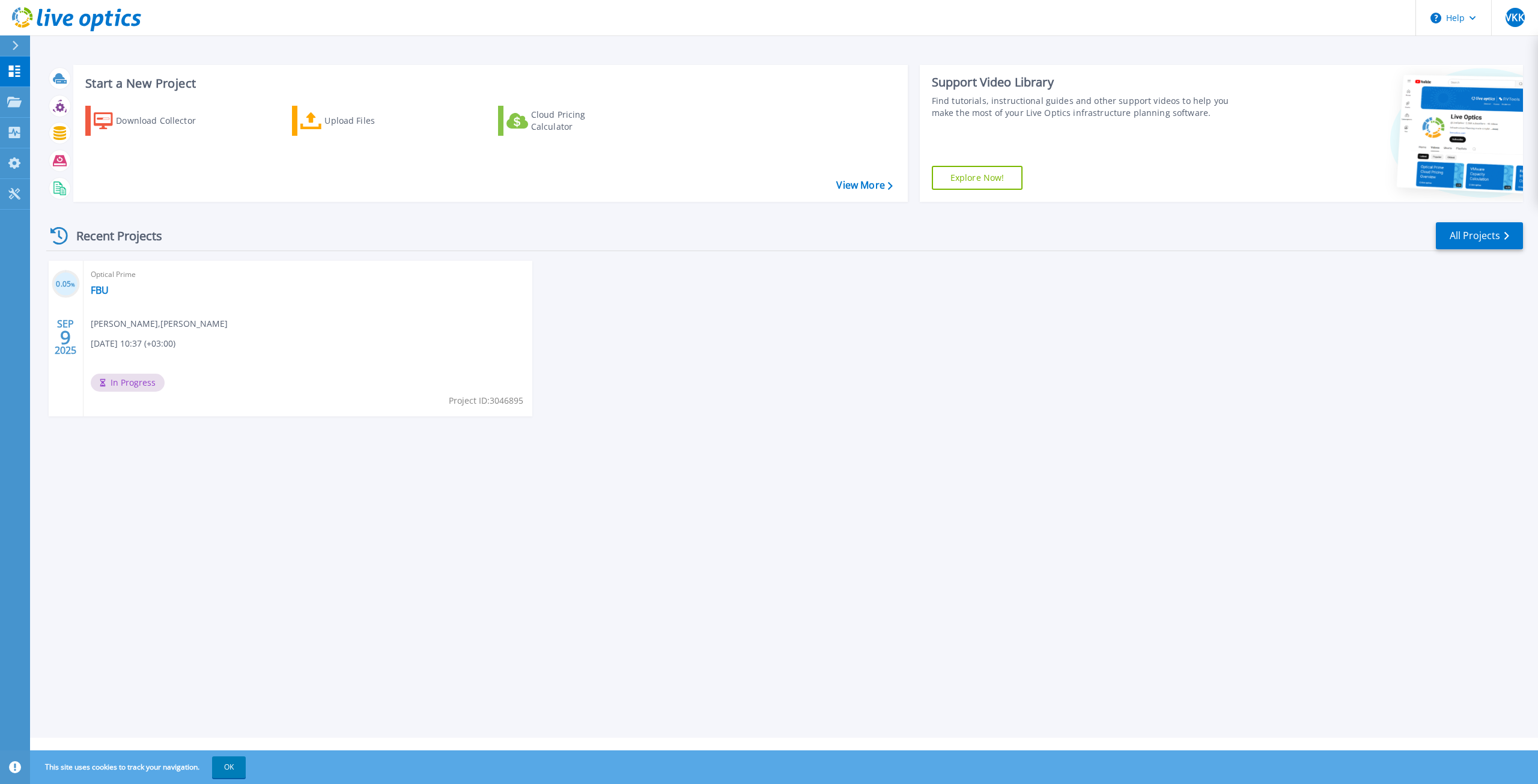
click at [13, 46] on icon at bounding box center [15, 46] width 6 height 10
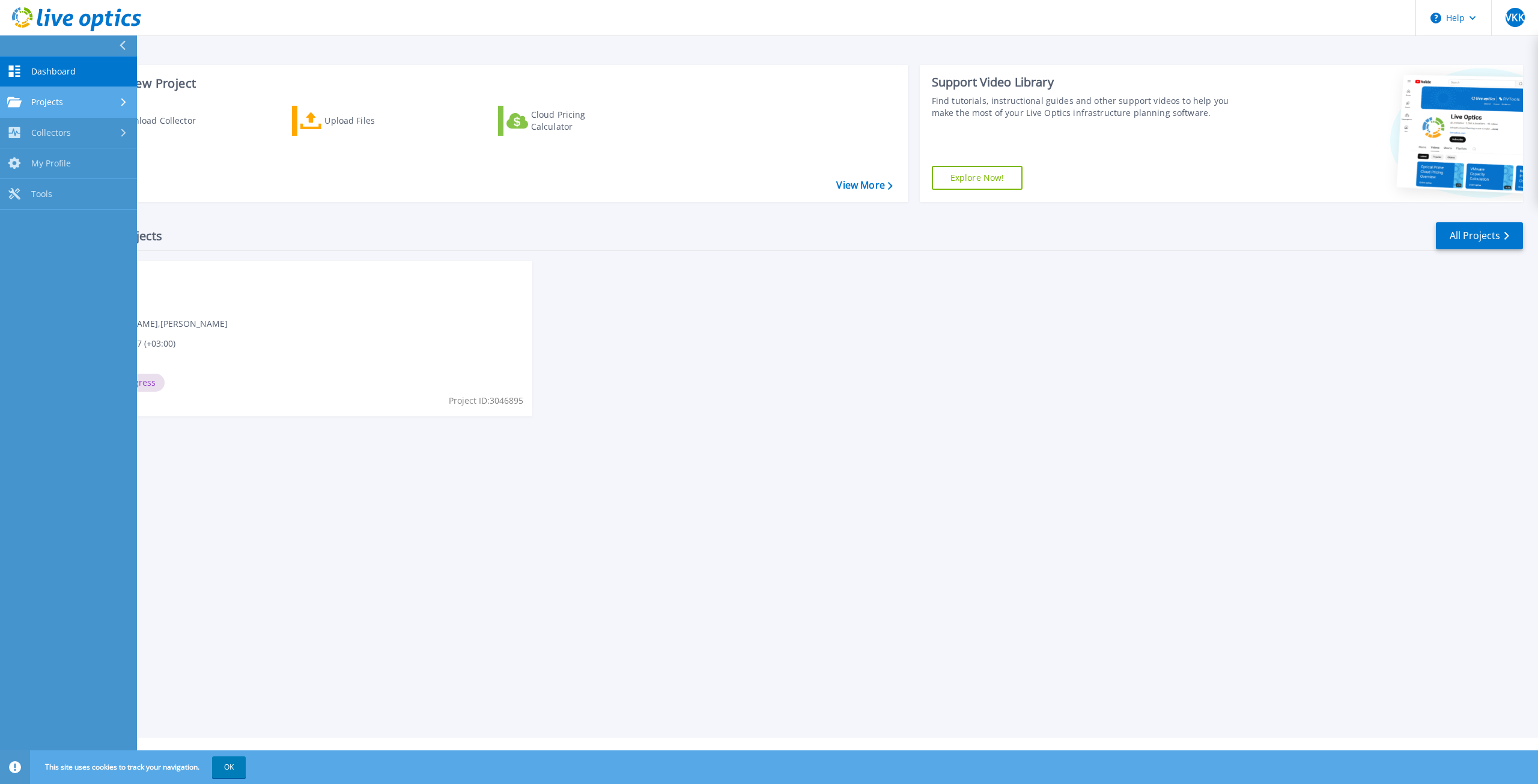
click at [66, 92] on link "Projects Projects" at bounding box center [68, 102] width 137 height 31
click at [59, 67] on span "Dashboard" at bounding box center [53, 71] width 44 height 11
click at [396, 371] on div "Optical Prime FBU Veli Kadir KOZAN , Kadir KOZAN 09/09/2025, 10:37 (+03:00) In …" at bounding box center [308, 338] width 449 height 155
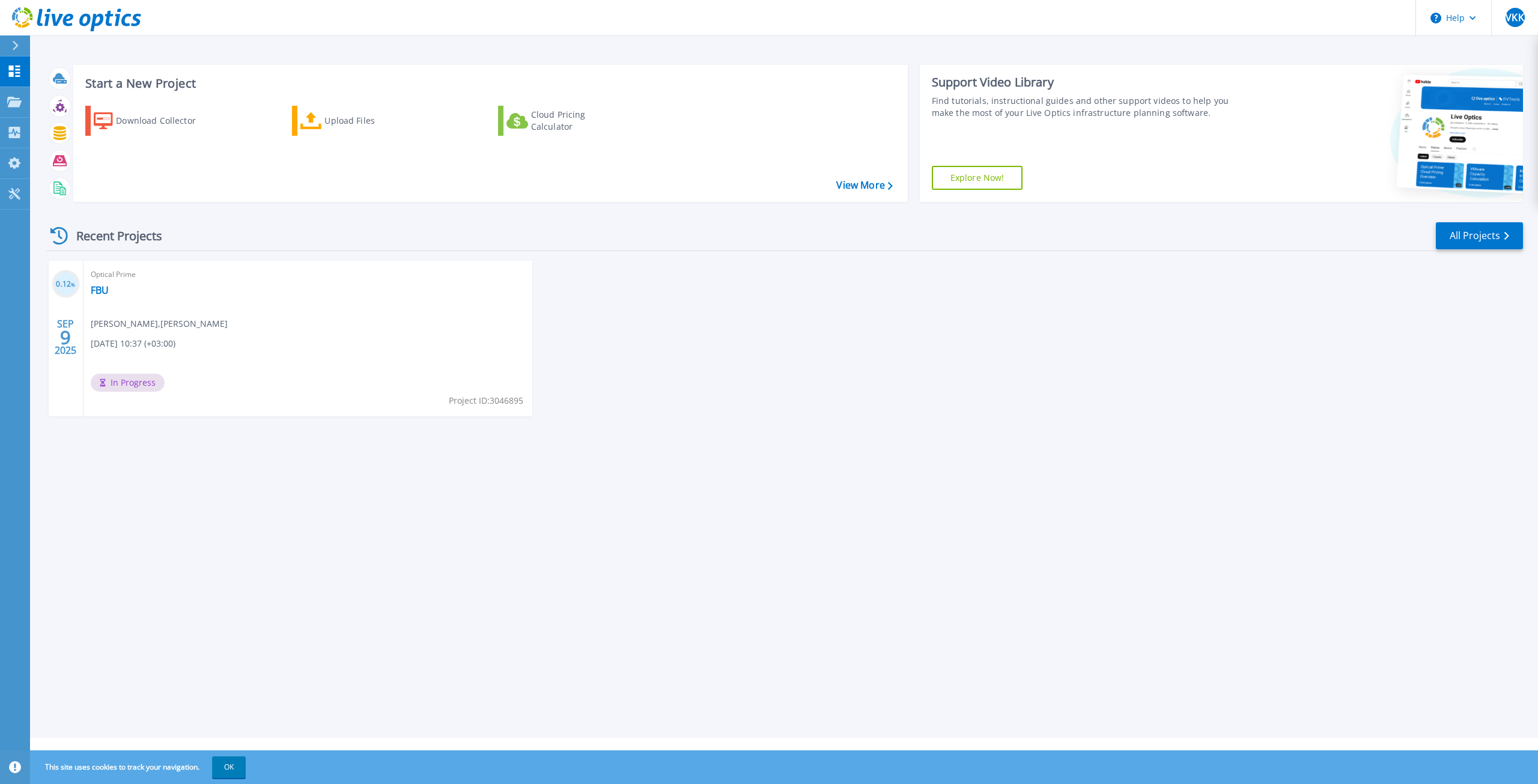
click at [139, 339] on span "[DATE] 10:37 (+03:00)" at bounding box center [132, 343] width 85 height 13
click at [93, 294] on link "FBU" at bounding box center [99, 289] width 18 height 12
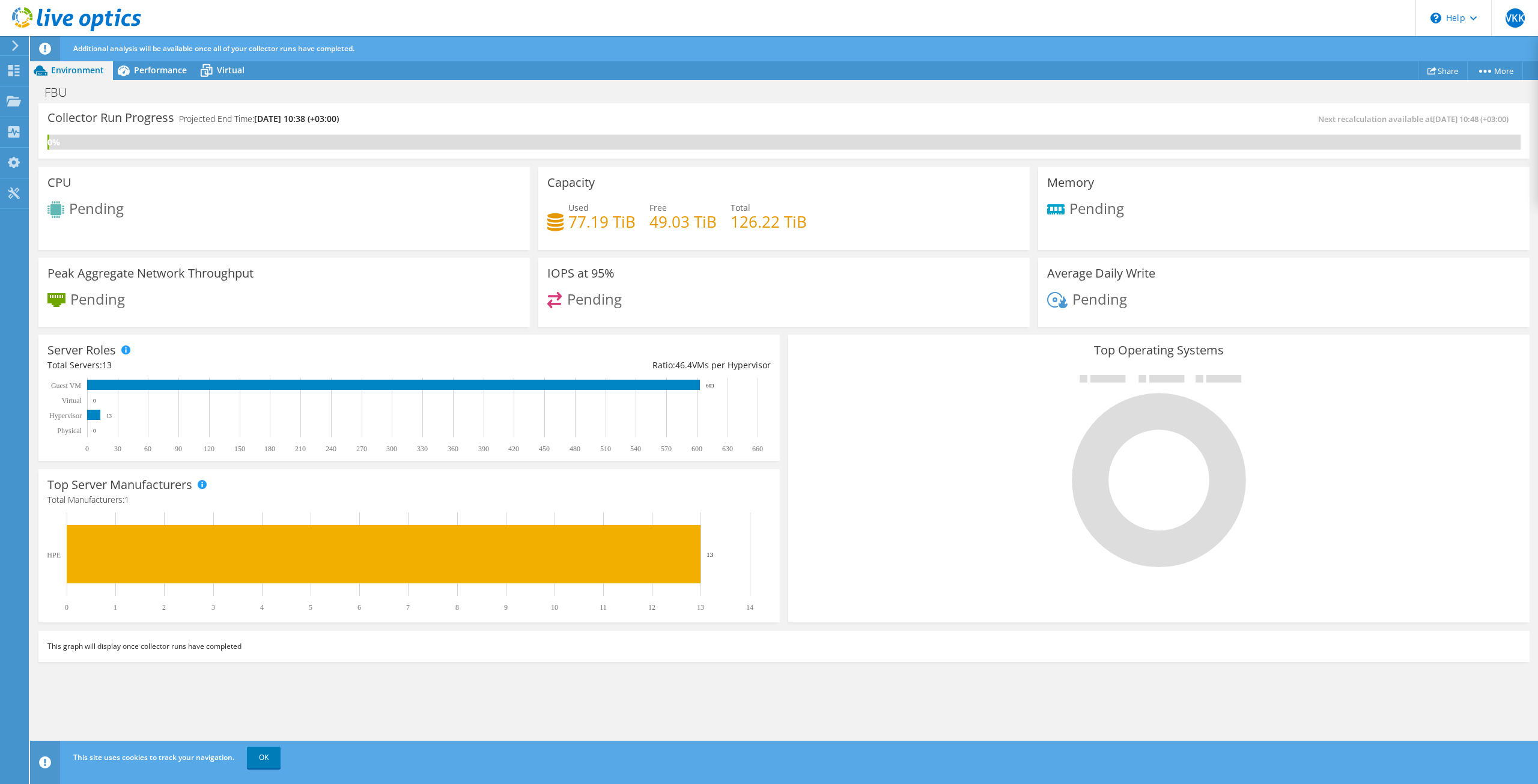
scroll to position [131, 0]
click at [1489, 75] on link "More" at bounding box center [1495, 70] width 55 height 18
click at [1441, 93] on link "Project Details" at bounding box center [1468, 93] width 114 height 25
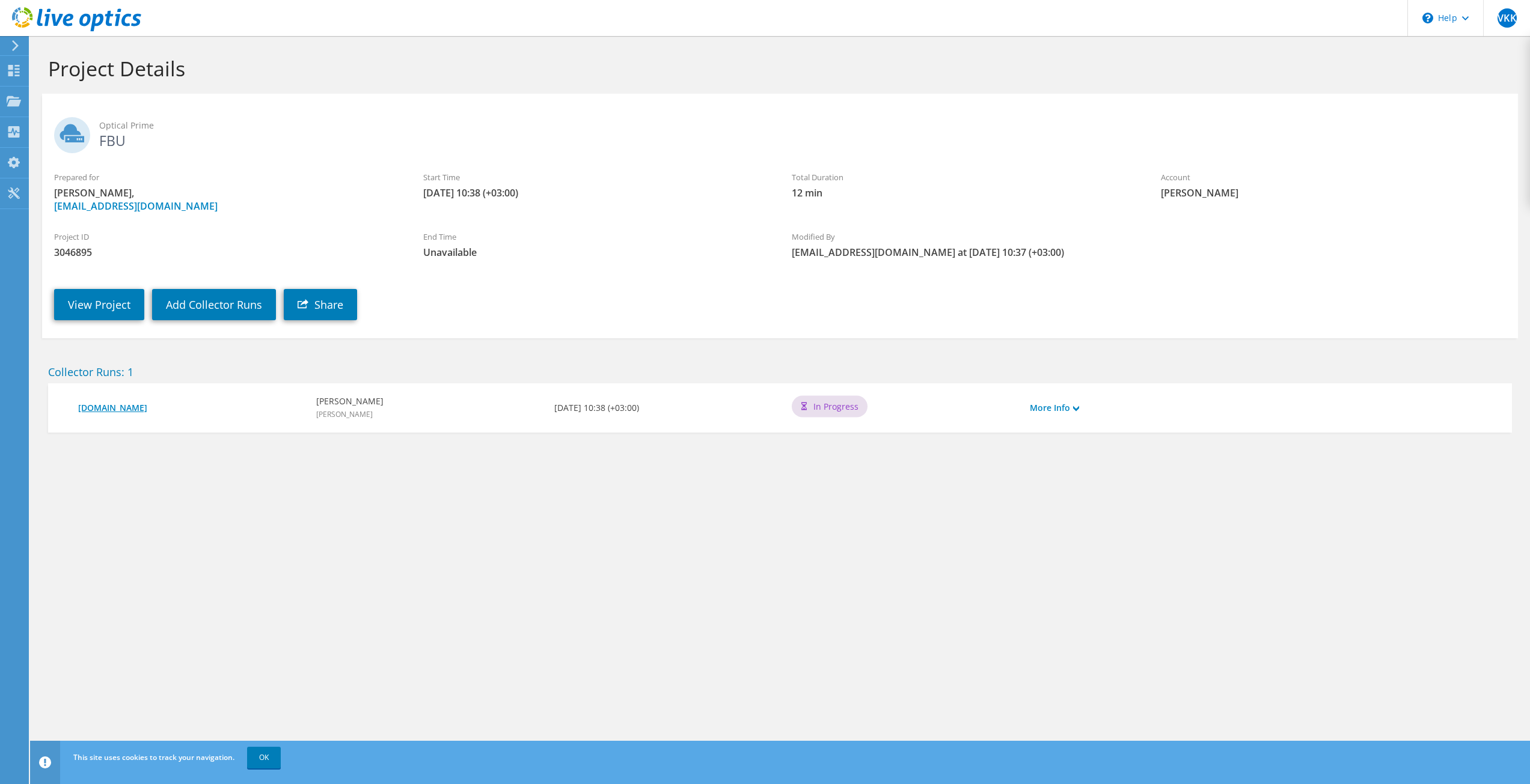
click at [127, 408] on link "sv-vw-01.fbu.edu.tr" at bounding box center [191, 407] width 226 height 13
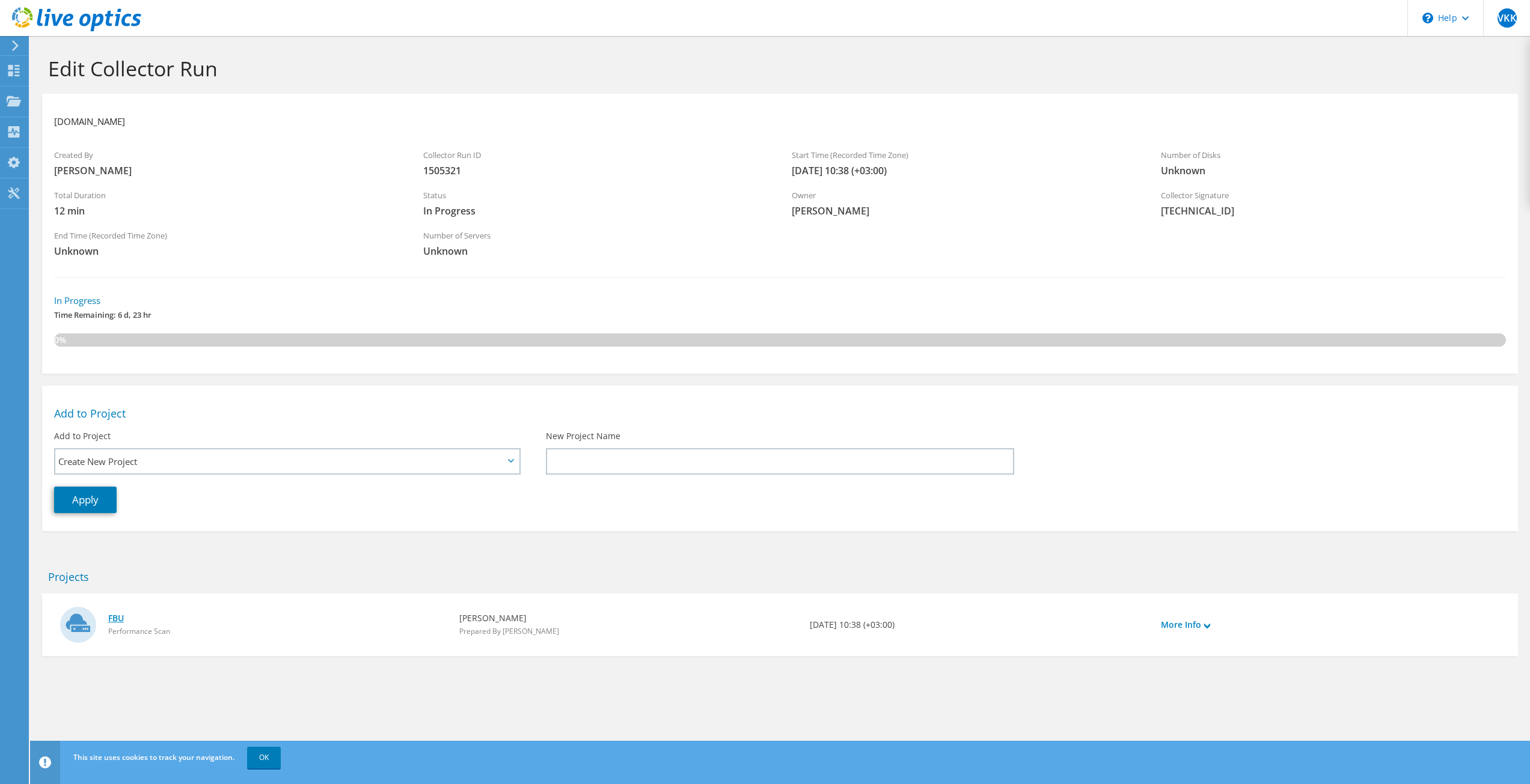
click at [118, 616] on link "FBU" at bounding box center [277, 618] width 339 height 13
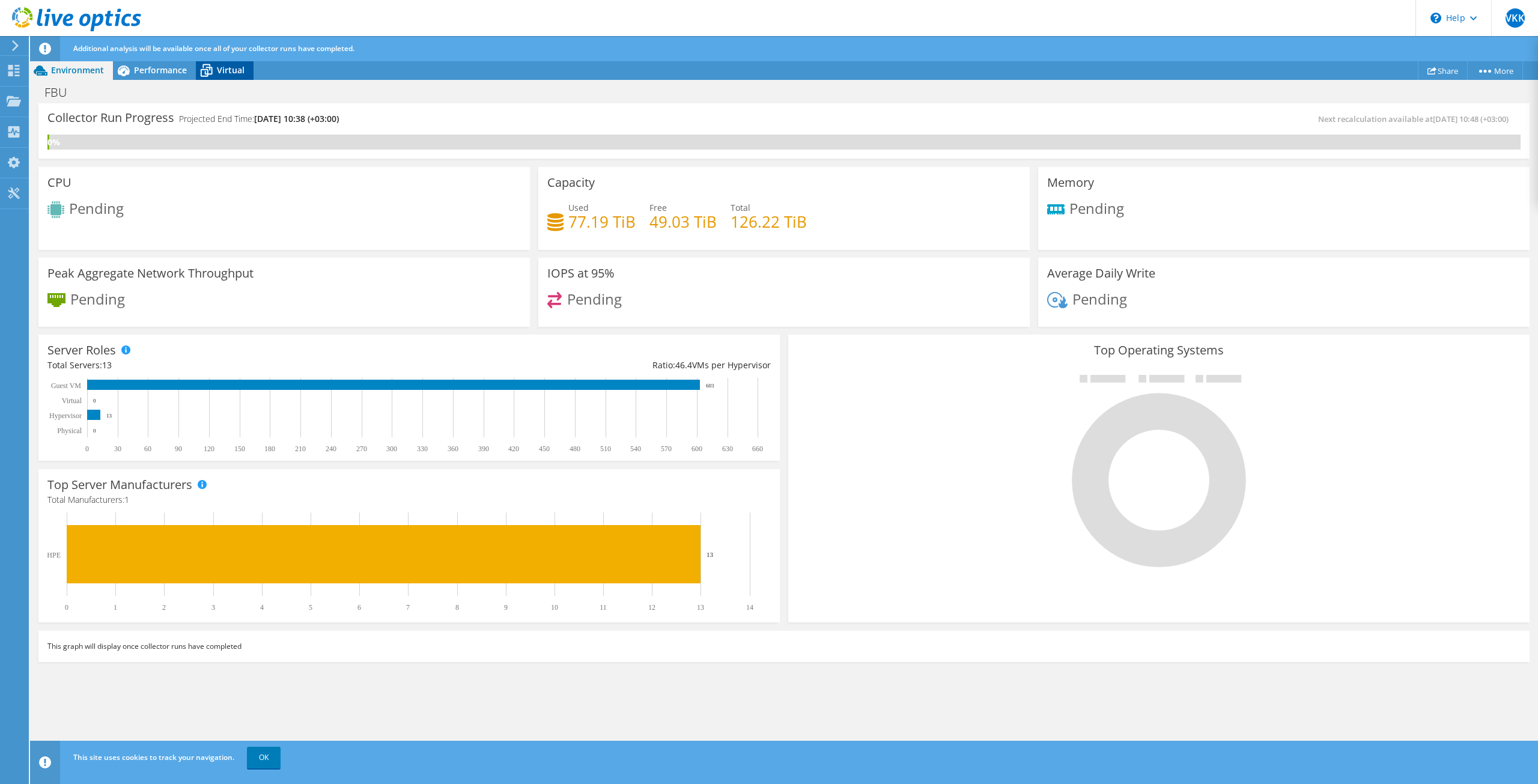
click at [212, 68] on icon at bounding box center [206, 71] width 21 height 21
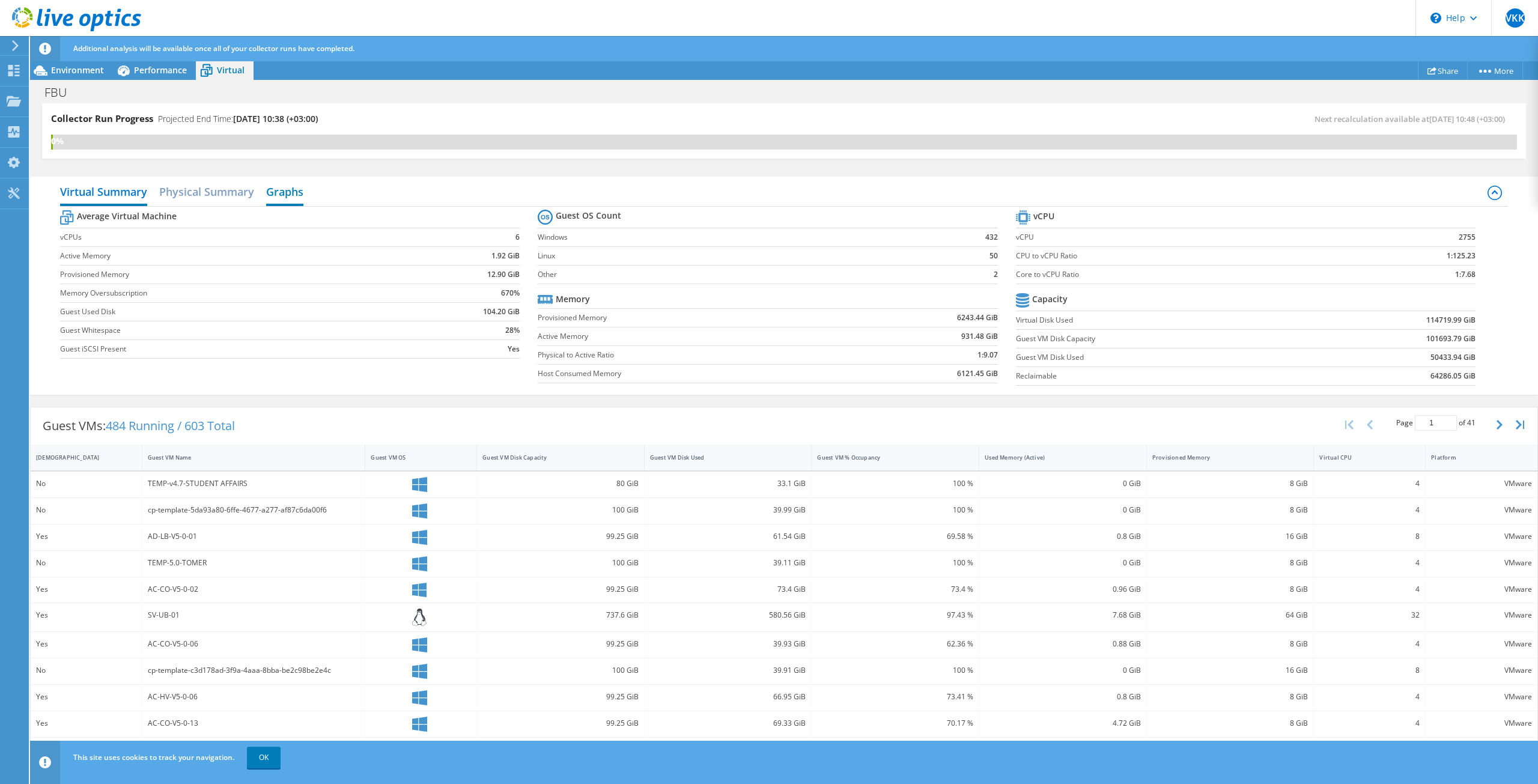
click at [285, 195] on h2 "Graphs" at bounding box center [285, 193] width 37 height 26
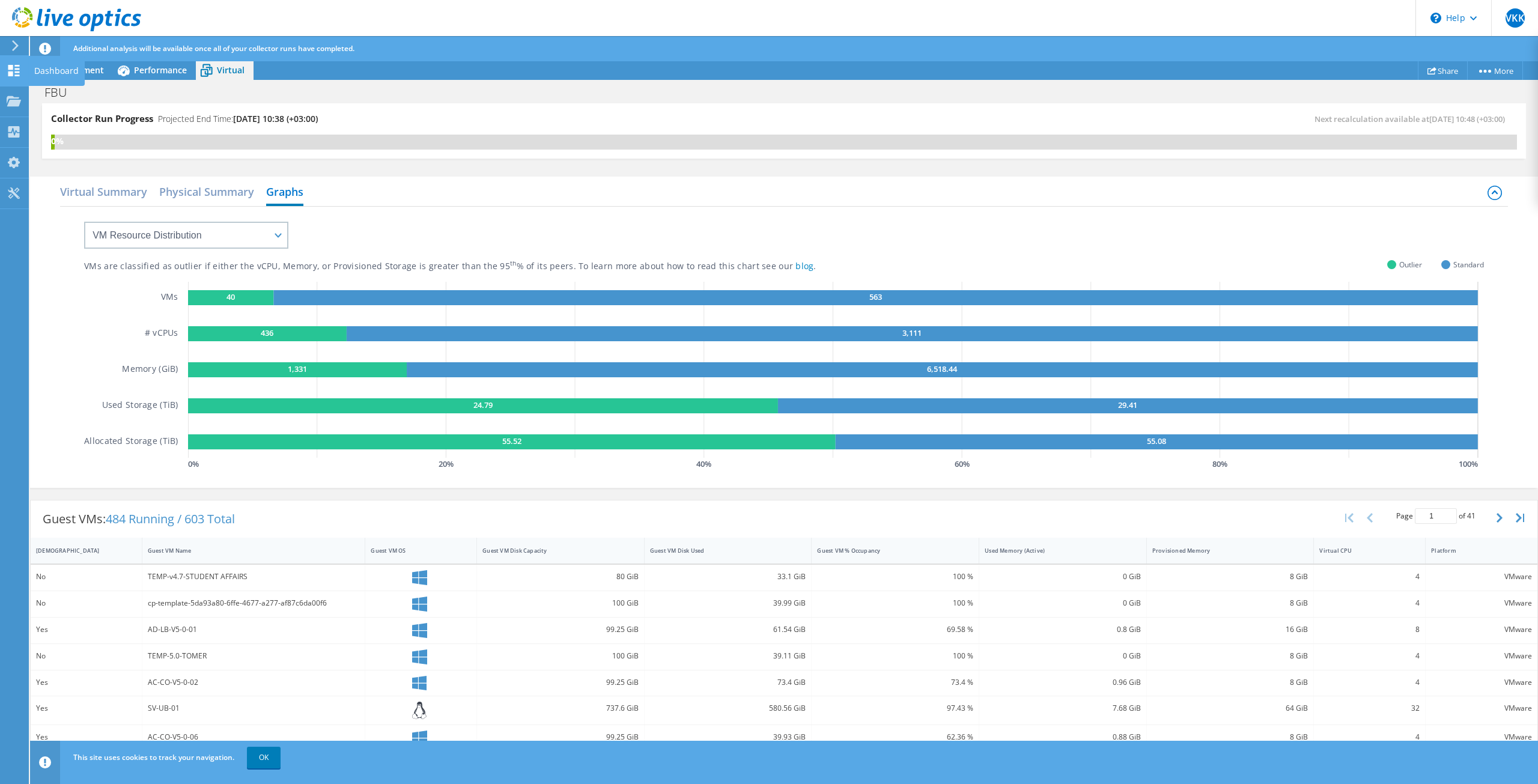
click at [19, 72] on use at bounding box center [14, 71] width 11 height 11
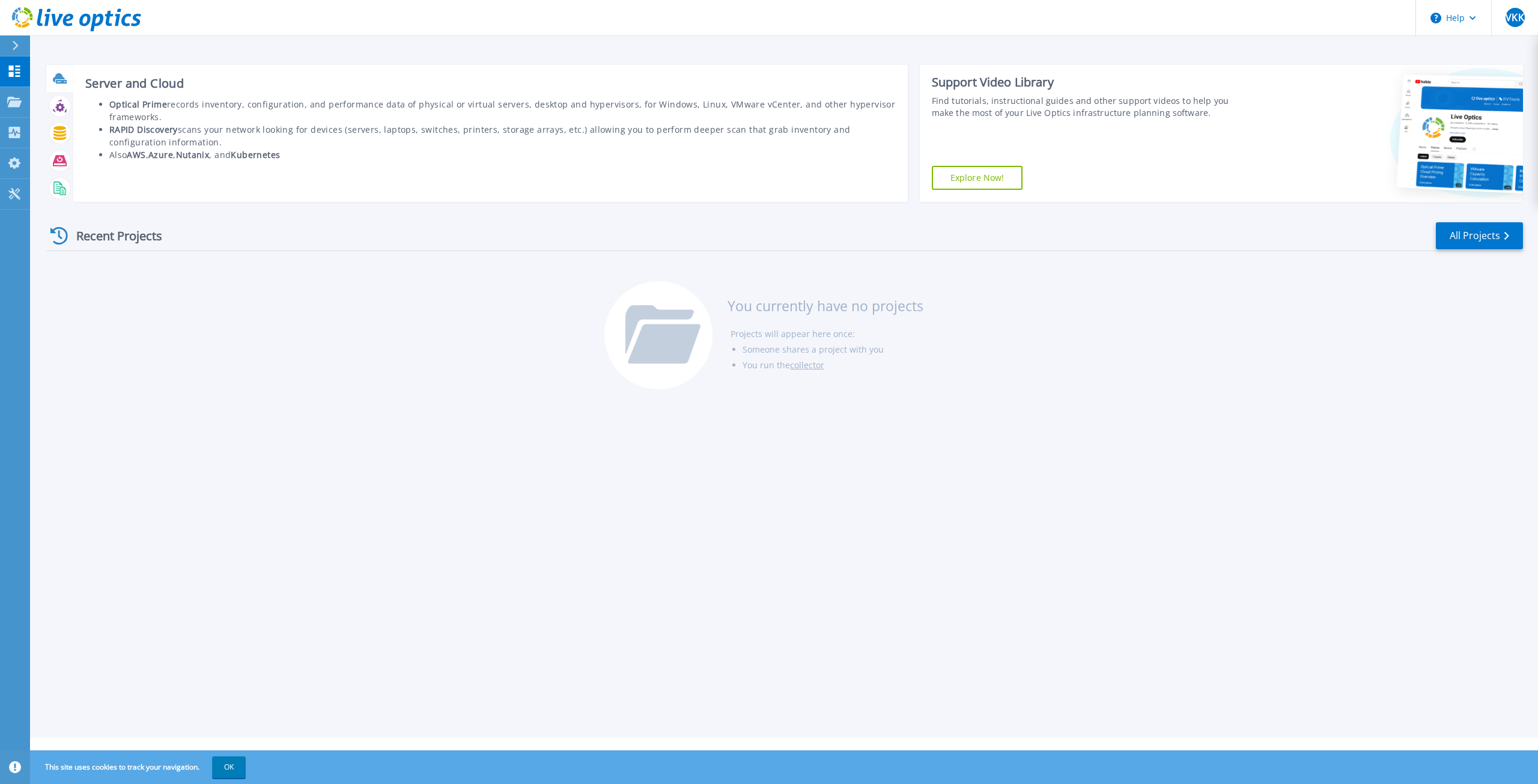
click at [55, 71] on div at bounding box center [59, 78] width 21 height 21
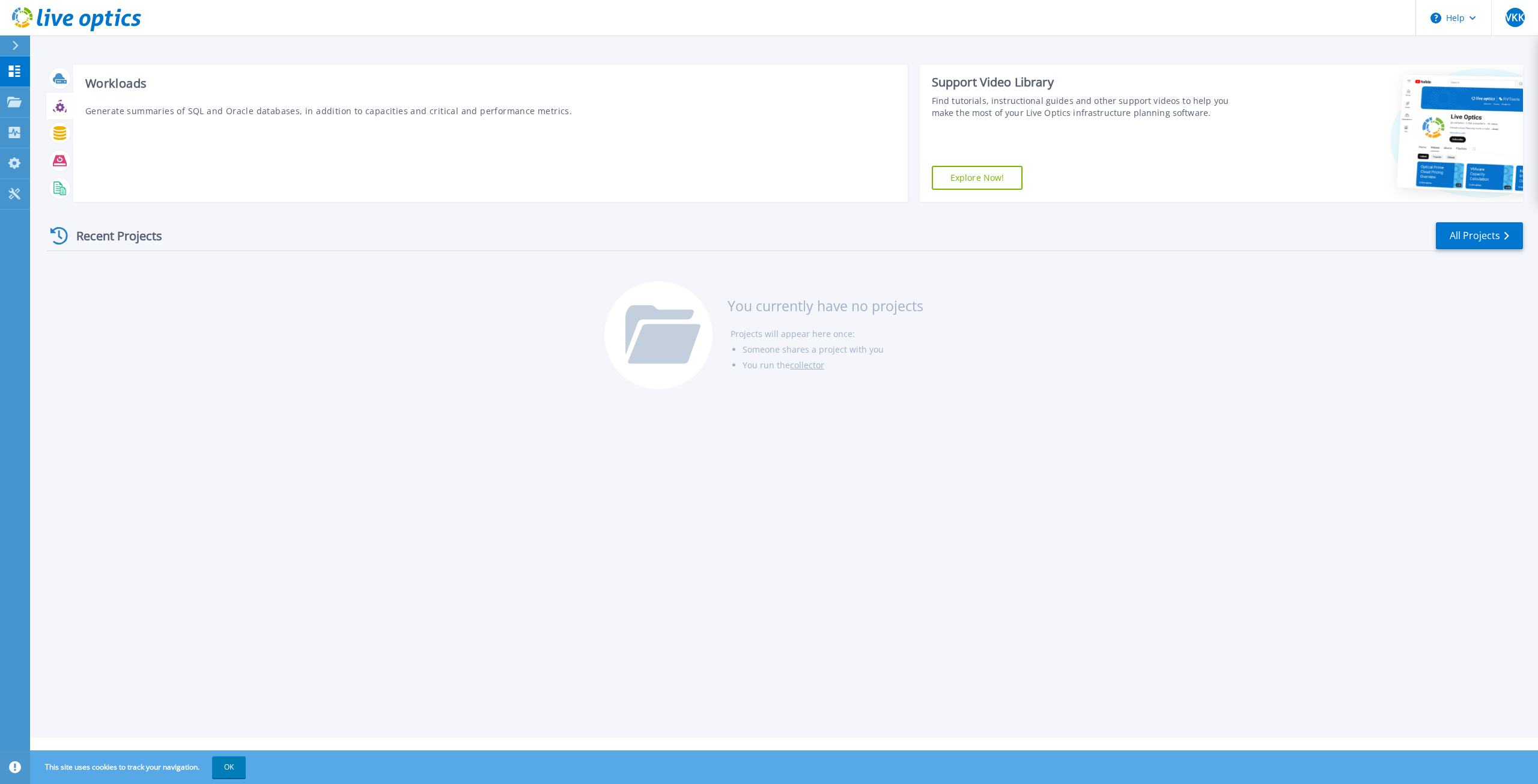
click at [68, 113] on div at bounding box center [59, 106] width 27 height 28
click at [10, 78] on link "Dashboard Dashboard" at bounding box center [15, 71] width 30 height 31
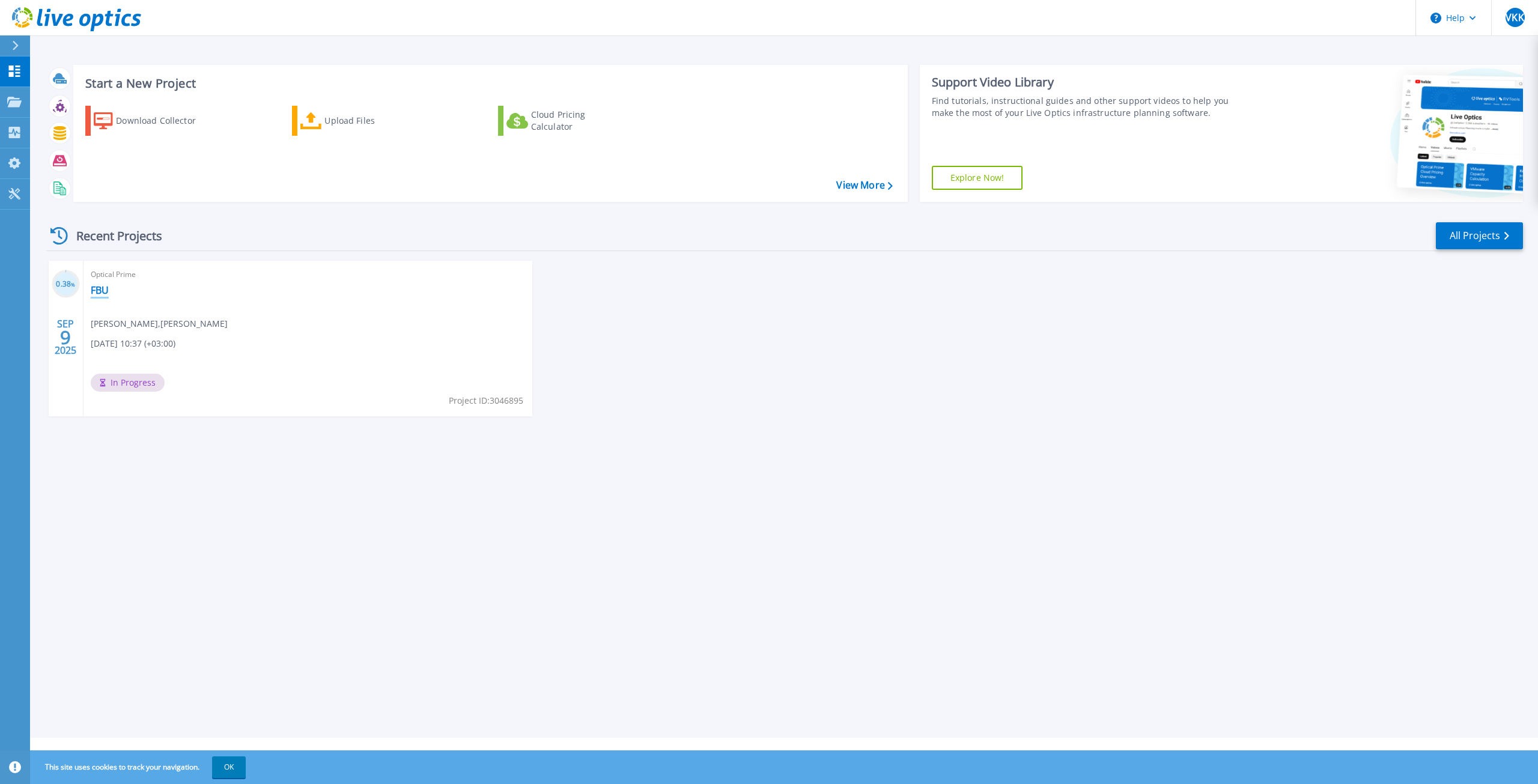
click at [97, 290] on link "FBU" at bounding box center [99, 289] width 18 height 12
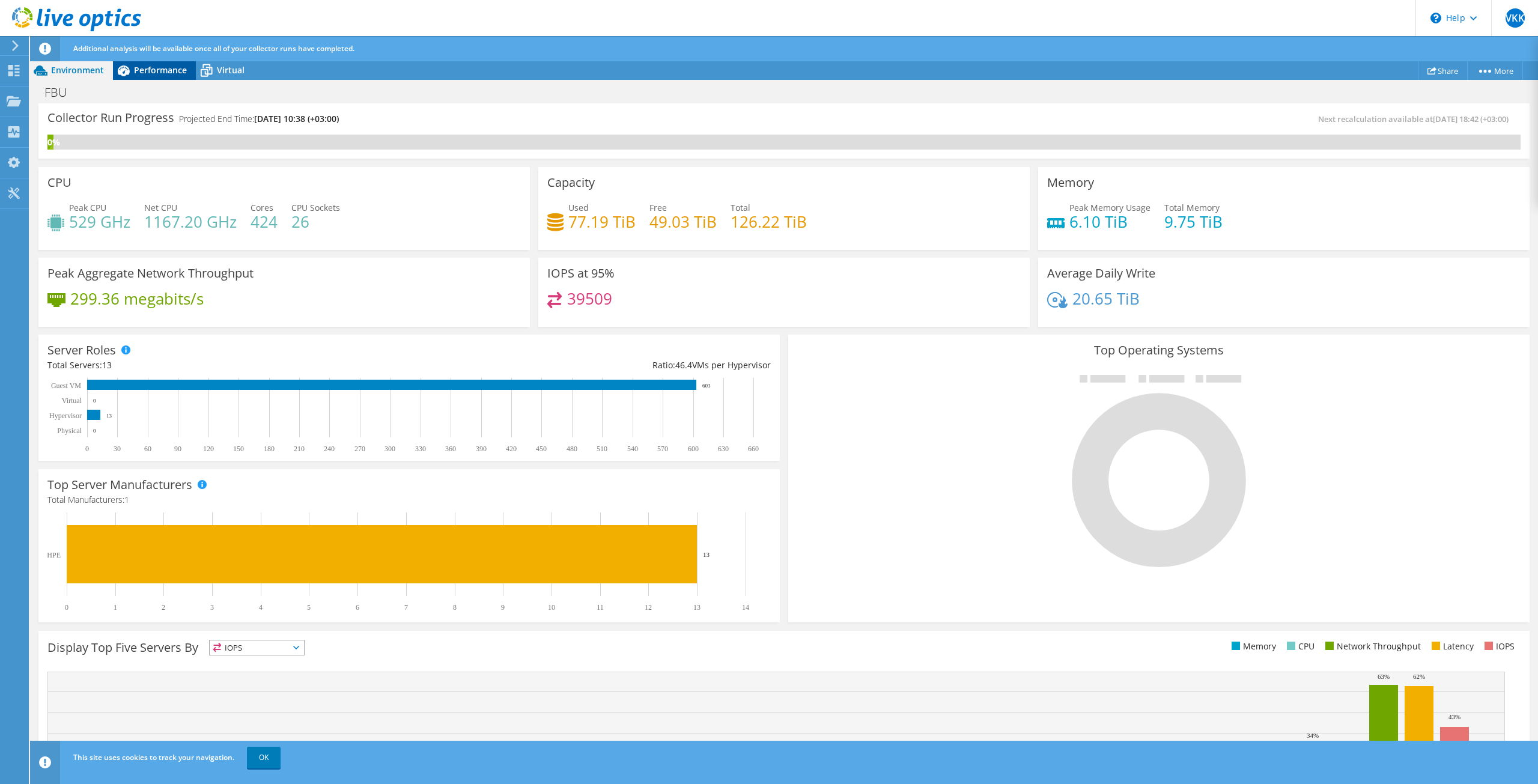
click at [154, 66] on span "Performance" at bounding box center [160, 70] width 53 height 11
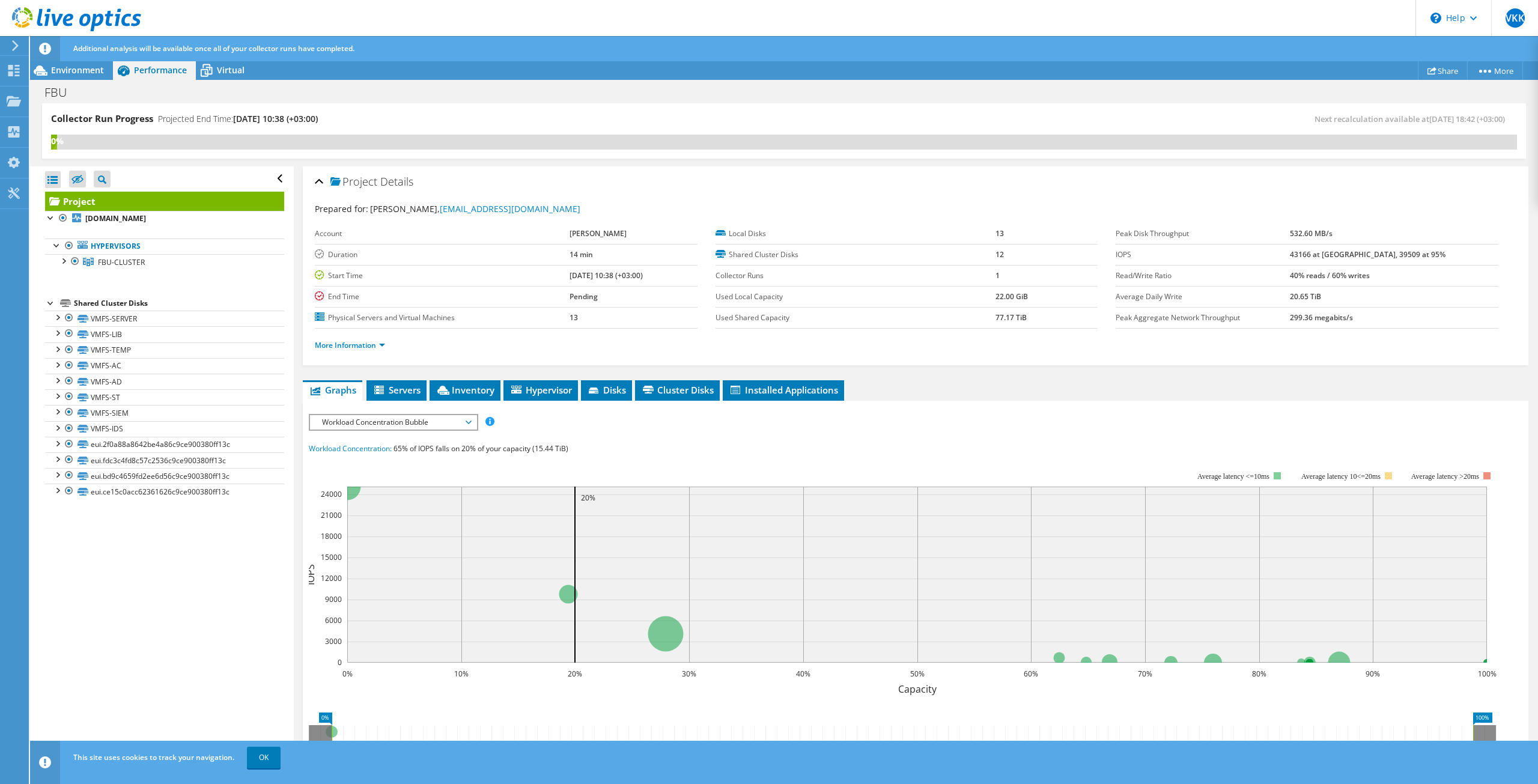
drag, startPoint x: 1188, startPoint y: 472, endPoint x: 1317, endPoint y: 480, distance: 129.2
click at [1317, 480] on icon "0% 10% 20% 30% 40% 50% 60% 70% 80% 90% 100% Capacity 0 3000 6000 9000 12000 150…" at bounding box center [908, 575] width 1197 height 240
click at [689, 388] on span "Cluster Disks" at bounding box center [678, 389] width 73 height 12
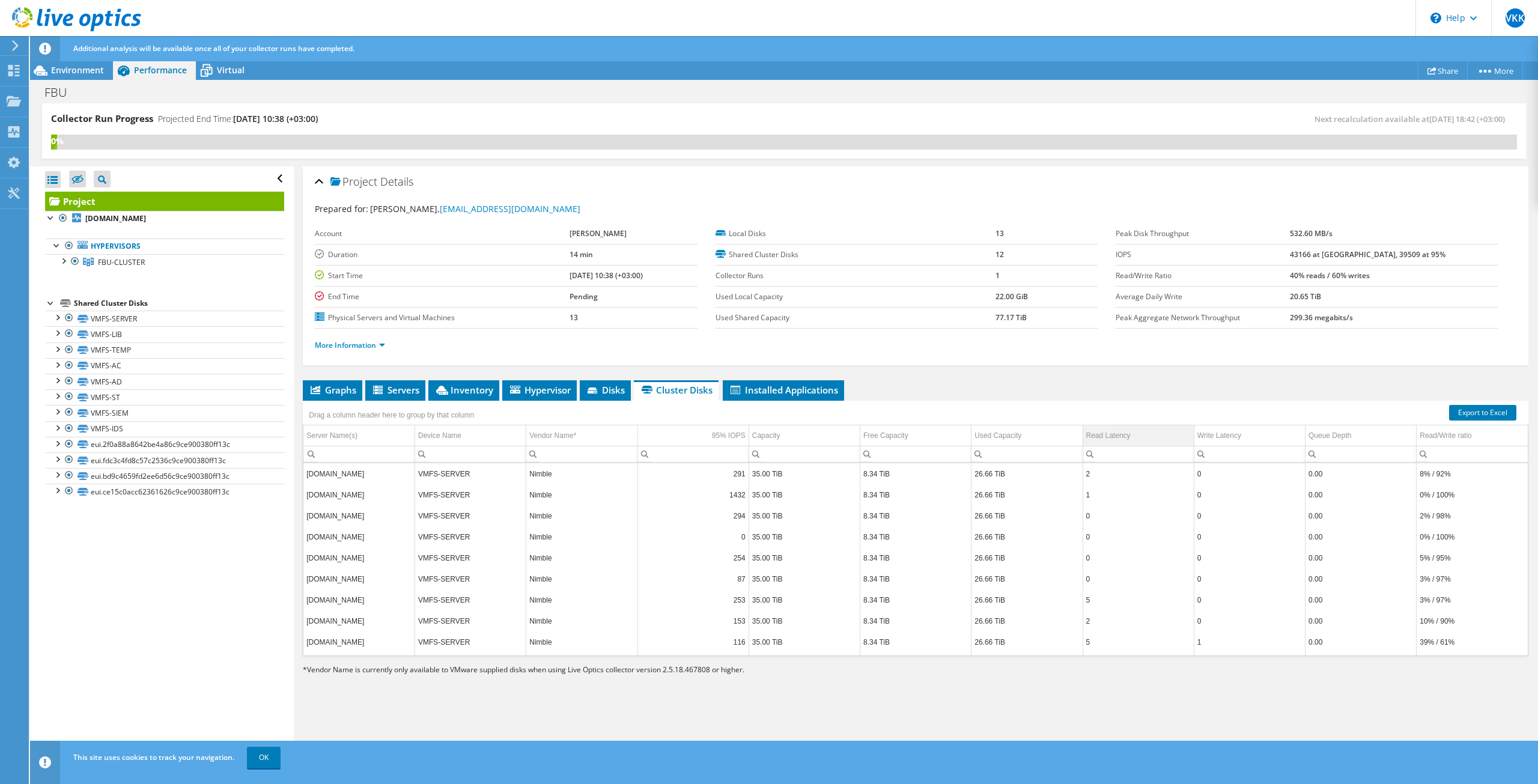
click at [1109, 438] on div "Read Latency" at bounding box center [1108, 435] width 44 height 14
click at [1131, 435] on td "Read Latency" at bounding box center [1138, 436] width 111 height 21
drag, startPoint x: 1083, startPoint y: 476, endPoint x: 307, endPoint y: 476, distance: 776.0
click at [307, 476] on tr "[DOMAIN_NAME] [DOMAIN_NAME] Nimble 11 6.00 TiB 0 GiB 6.00 TiB 11 0 0.00 22% / 7…" at bounding box center [916, 473] width 1225 height 21
click at [1093, 478] on td "11" at bounding box center [1138, 473] width 111 height 21
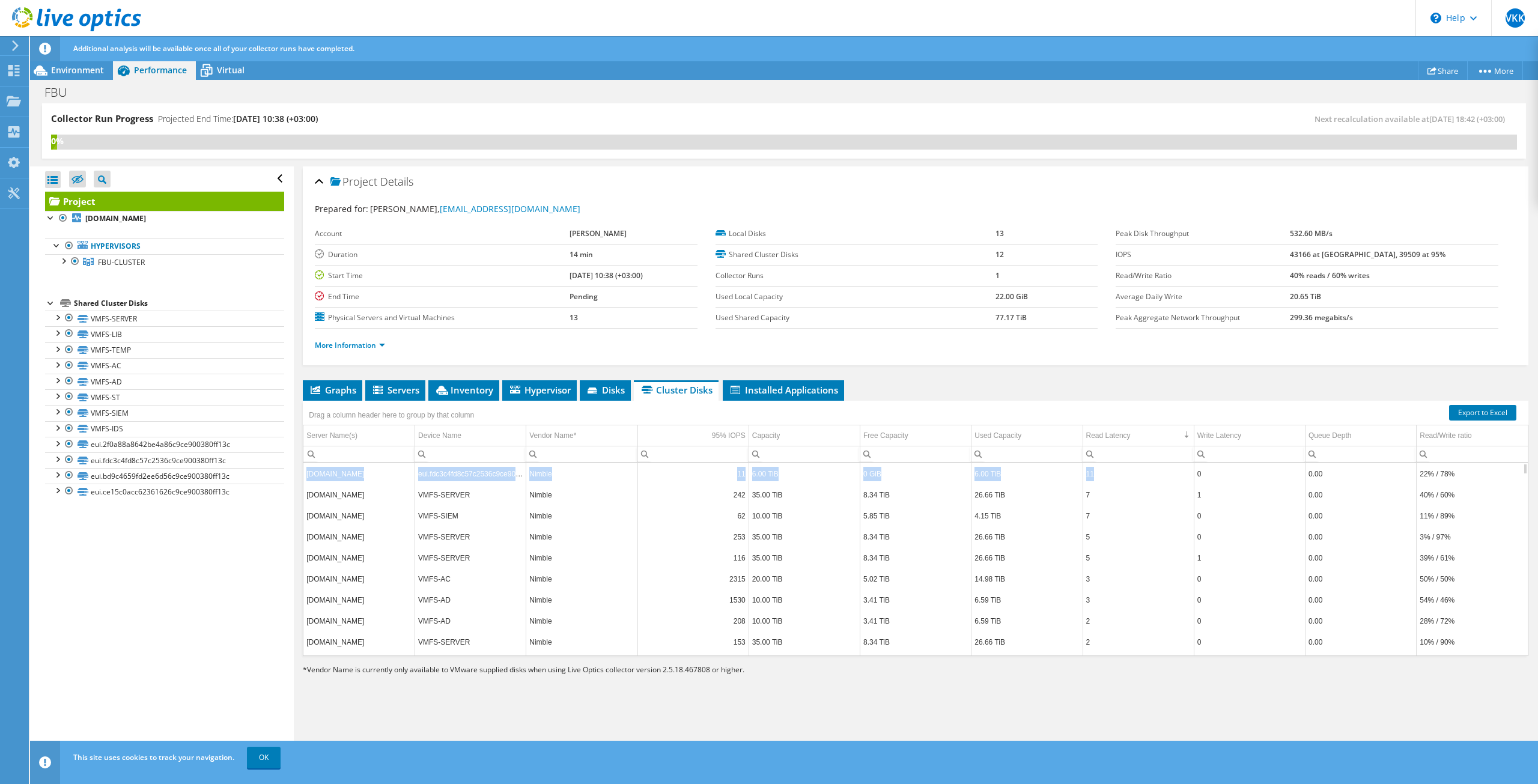
drag, startPoint x: 1068, startPoint y: 477, endPoint x: 308, endPoint y: 480, distance: 760.0
click at [308, 480] on tr "[DOMAIN_NAME] [DOMAIN_NAME] Nimble 11 6.00 TiB 0 GiB 6.00 TiB 11 0 0.00 22% / 7…" at bounding box center [916, 473] width 1225 height 21
drag, startPoint x: 1092, startPoint y: 499, endPoint x: 308, endPoint y: 501, distance: 784.0
click at [308, 501] on tr "[DOMAIN_NAME] VMFS-SERVER Nimble 242 35.00 TiB 8.34 TiB 26.66 TiB 7 1 0.00 40% …" at bounding box center [916, 495] width 1225 height 21
drag, startPoint x: 1319, startPoint y: 503, endPoint x: 1346, endPoint y: 523, distance: 33.6
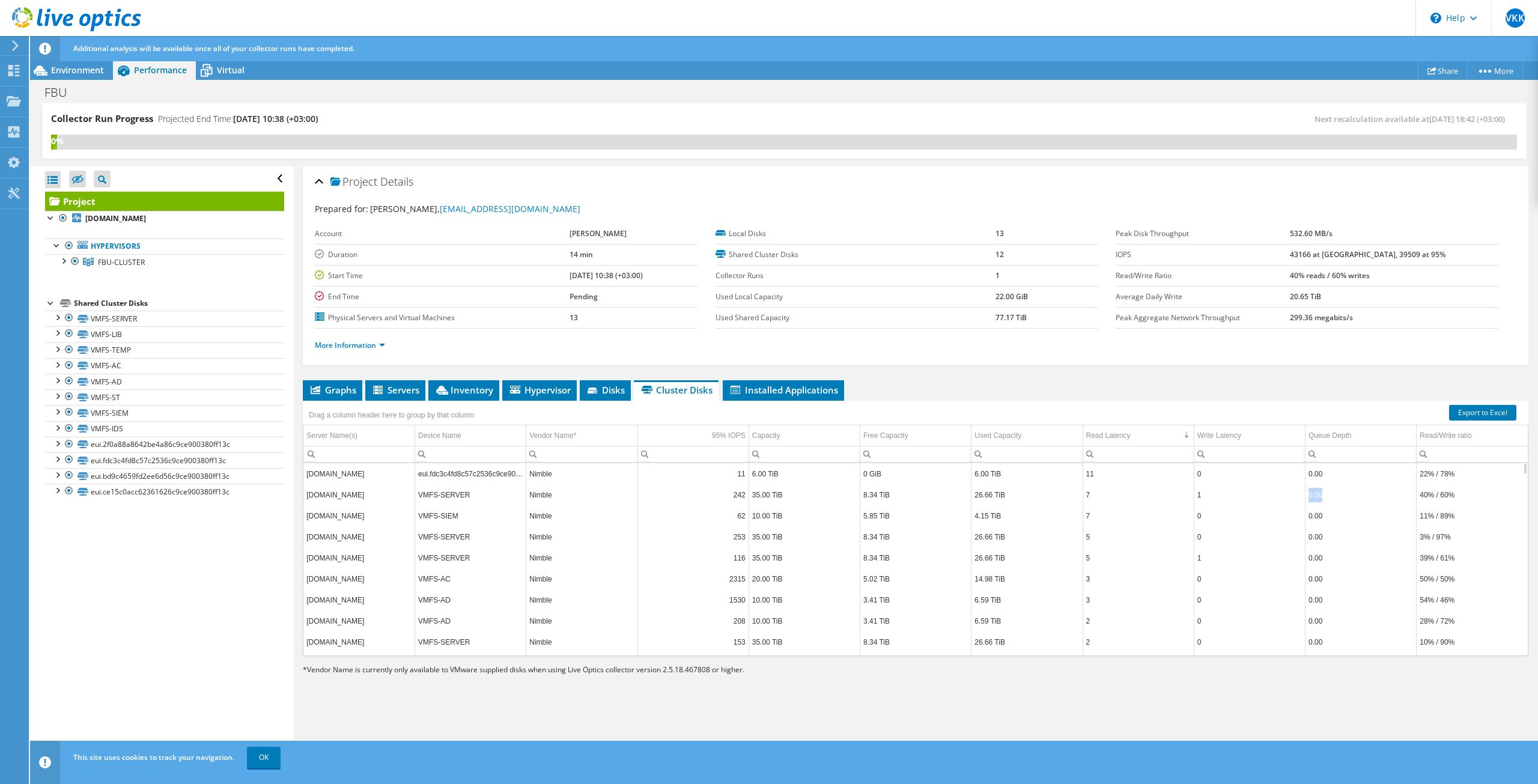
click at [1280, 500] on tr "[DOMAIN_NAME] VMFS-SERVER Nimble 242 35.00 TiB 8.34 TiB 26.66 TiB 7 1 0.00 40% …" at bounding box center [916, 495] width 1225 height 21
click at [351, 388] on span "Graphs" at bounding box center [333, 389] width 48 height 12
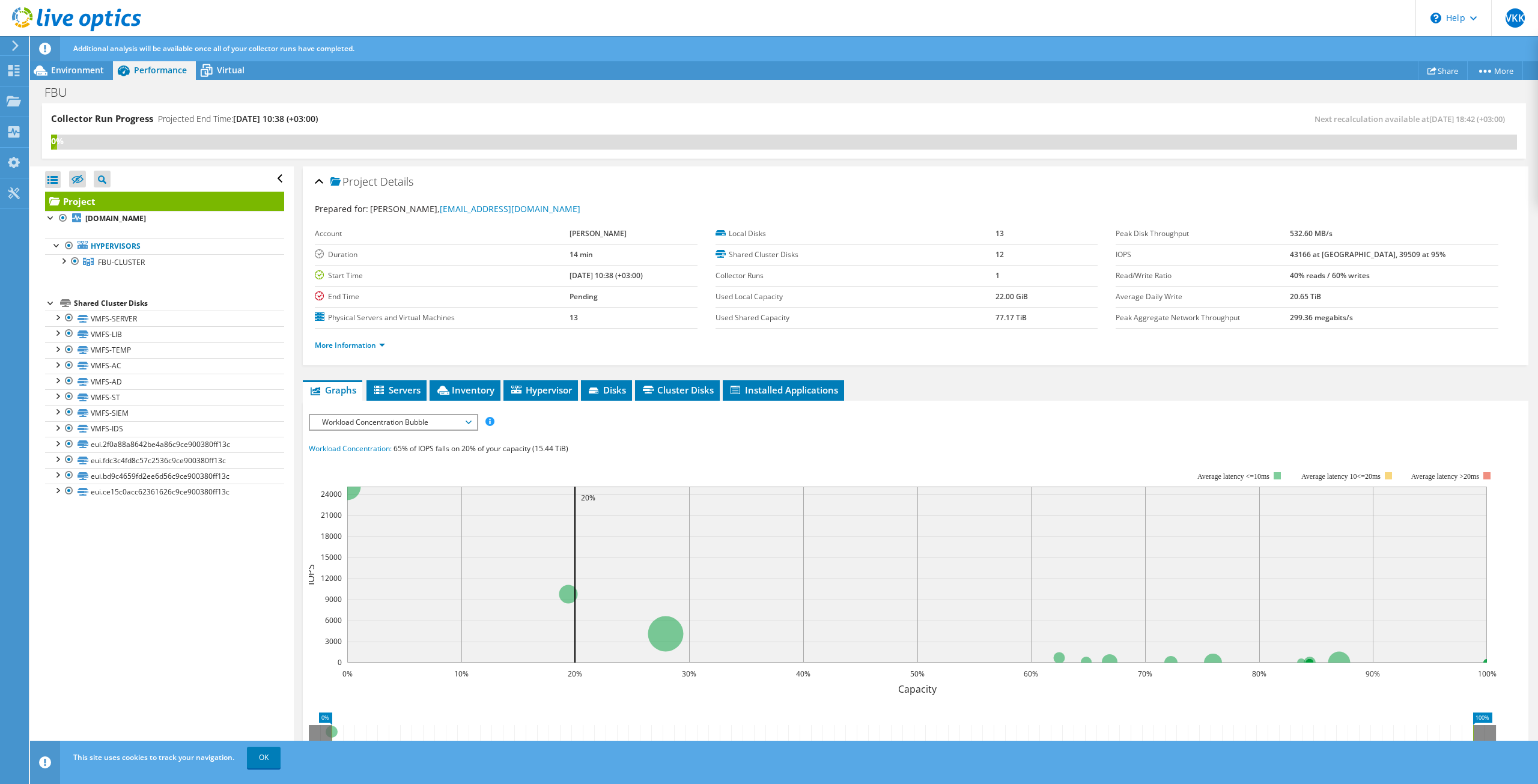
click at [461, 421] on span "Workload Concentration Bubble" at bounding box center [393, 423] width 155 height 14
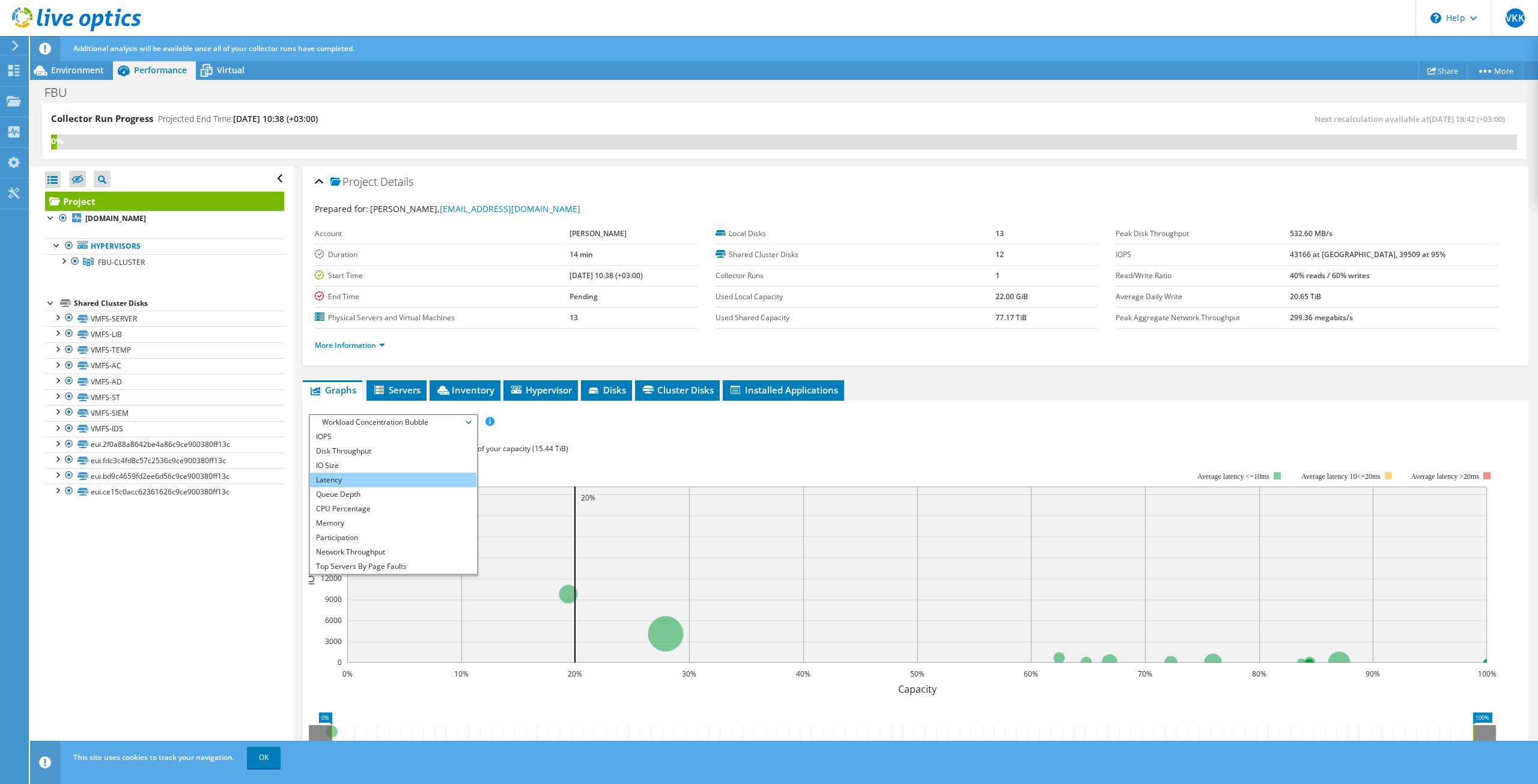
click at [344, 480] on li "Latency" at bounding box center [393, 480] width 166 height 14
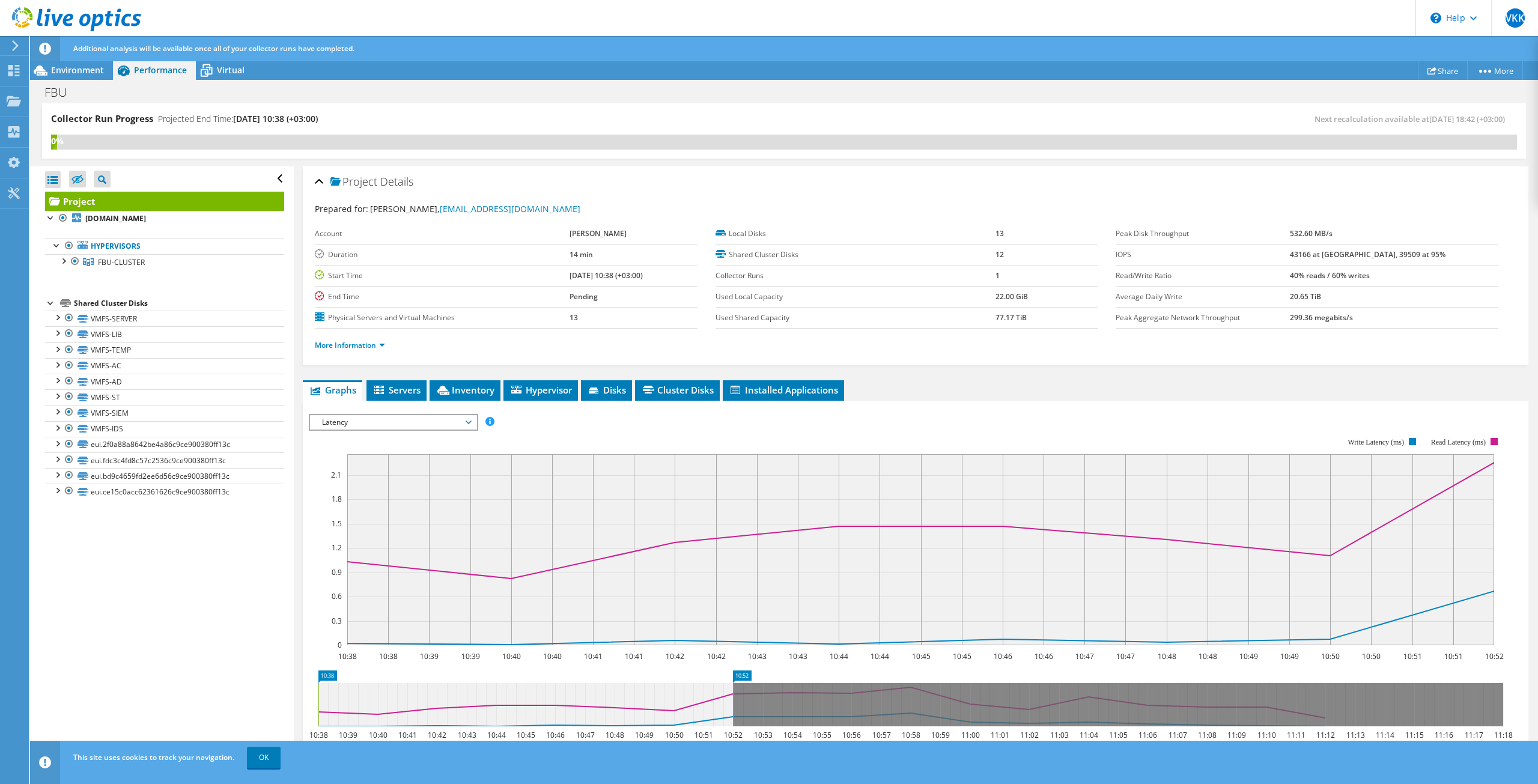
click at [446, 411] on div "IOPS Disk Throughput IO Size Latency Queue Depth CPU Percentage Memory Page Fau…" at bounding box center [916, 616] width 1214 height 416
click at [446, 422] on span "Latency" at bounding box center [393, 423] width 155 height 14
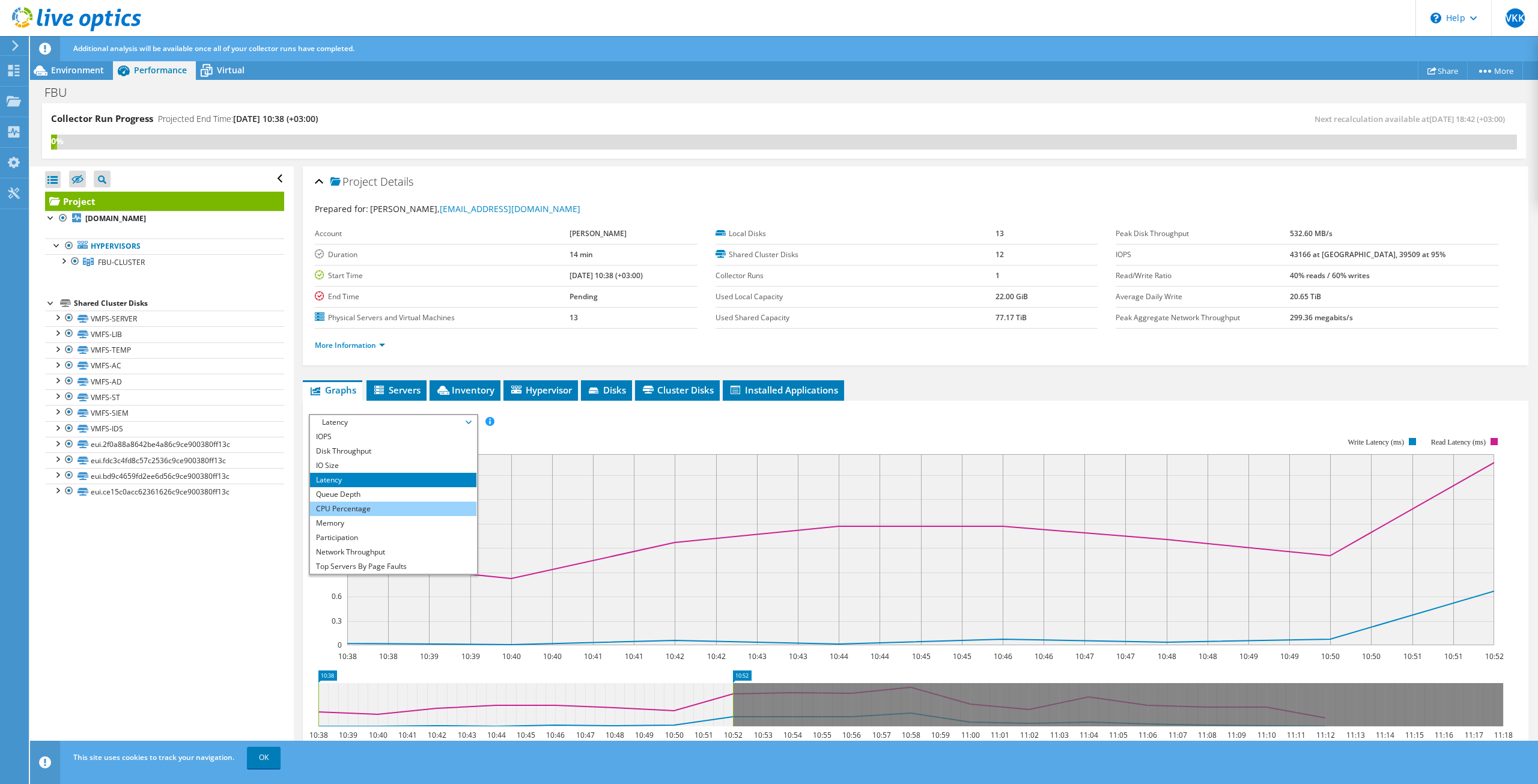
click at [355, 506] on li "CPU Percentage" at bounding box center [393, 509] width 166 height 14
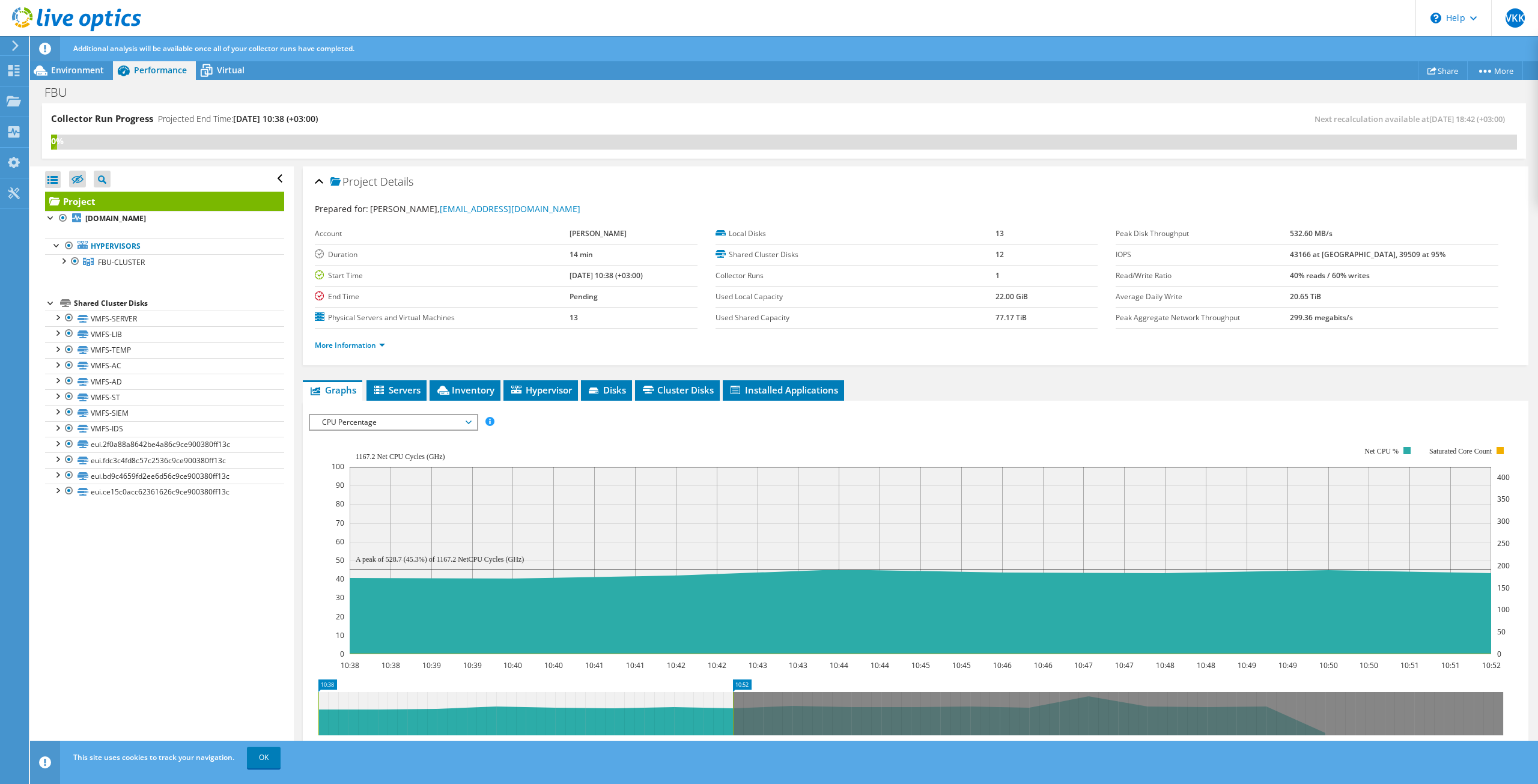
click at [378, 423] on span "CPU Percentage" at bounding box center [393, 423] width 155 height 14
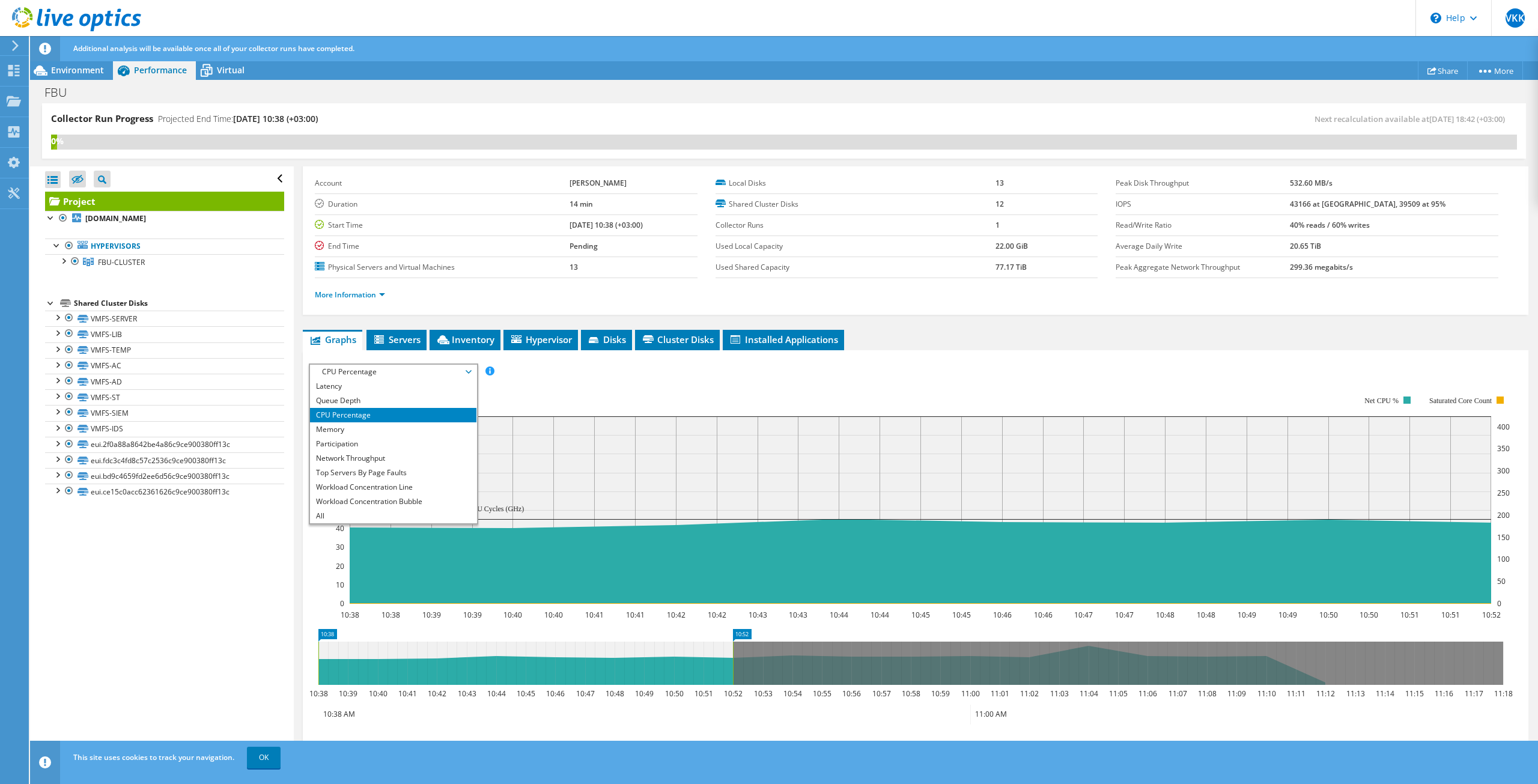
scroll to position [120, 0]
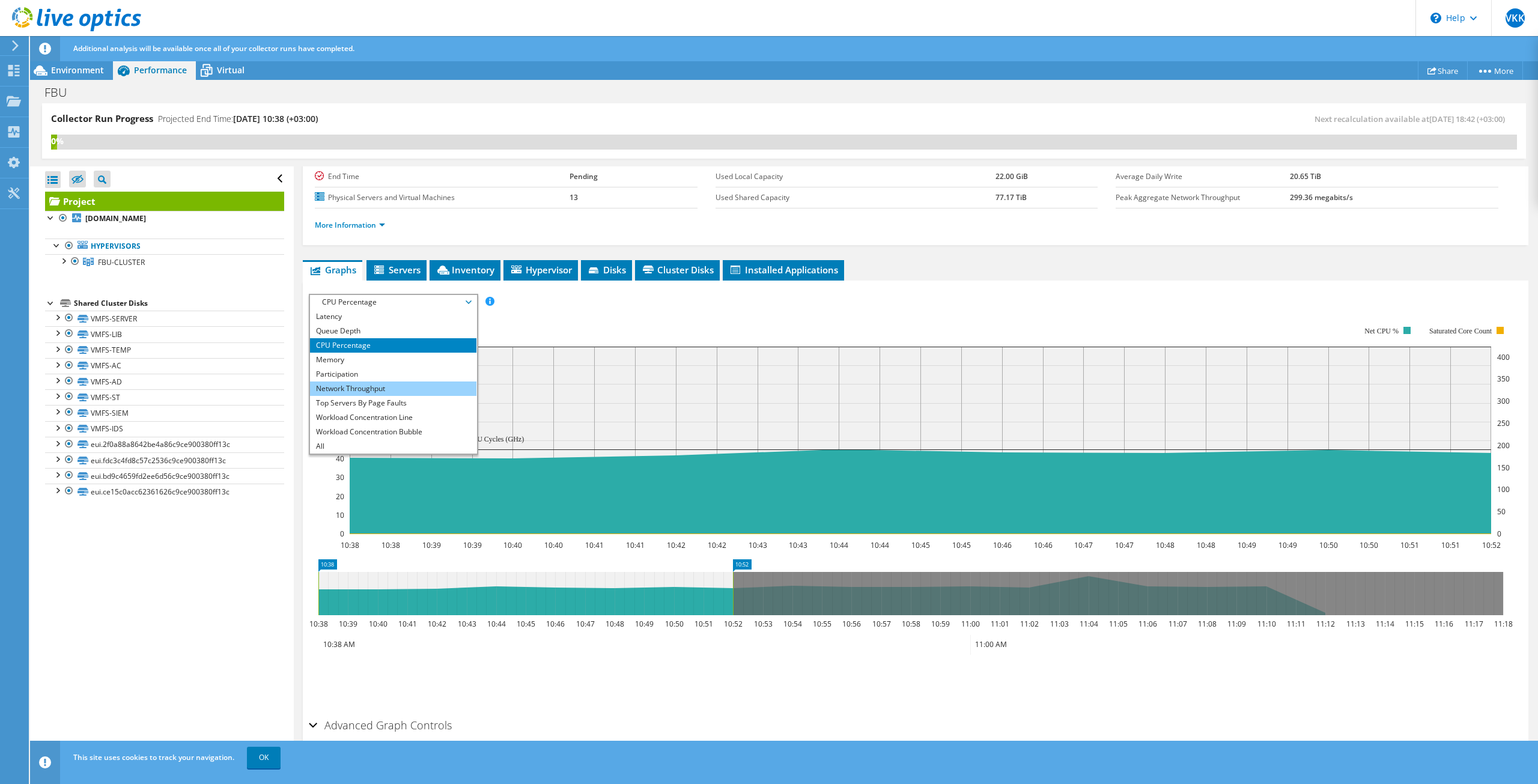
click at [346, 388] on li "Network Throughput" at bounding box center [393, 388] width 166 height 14
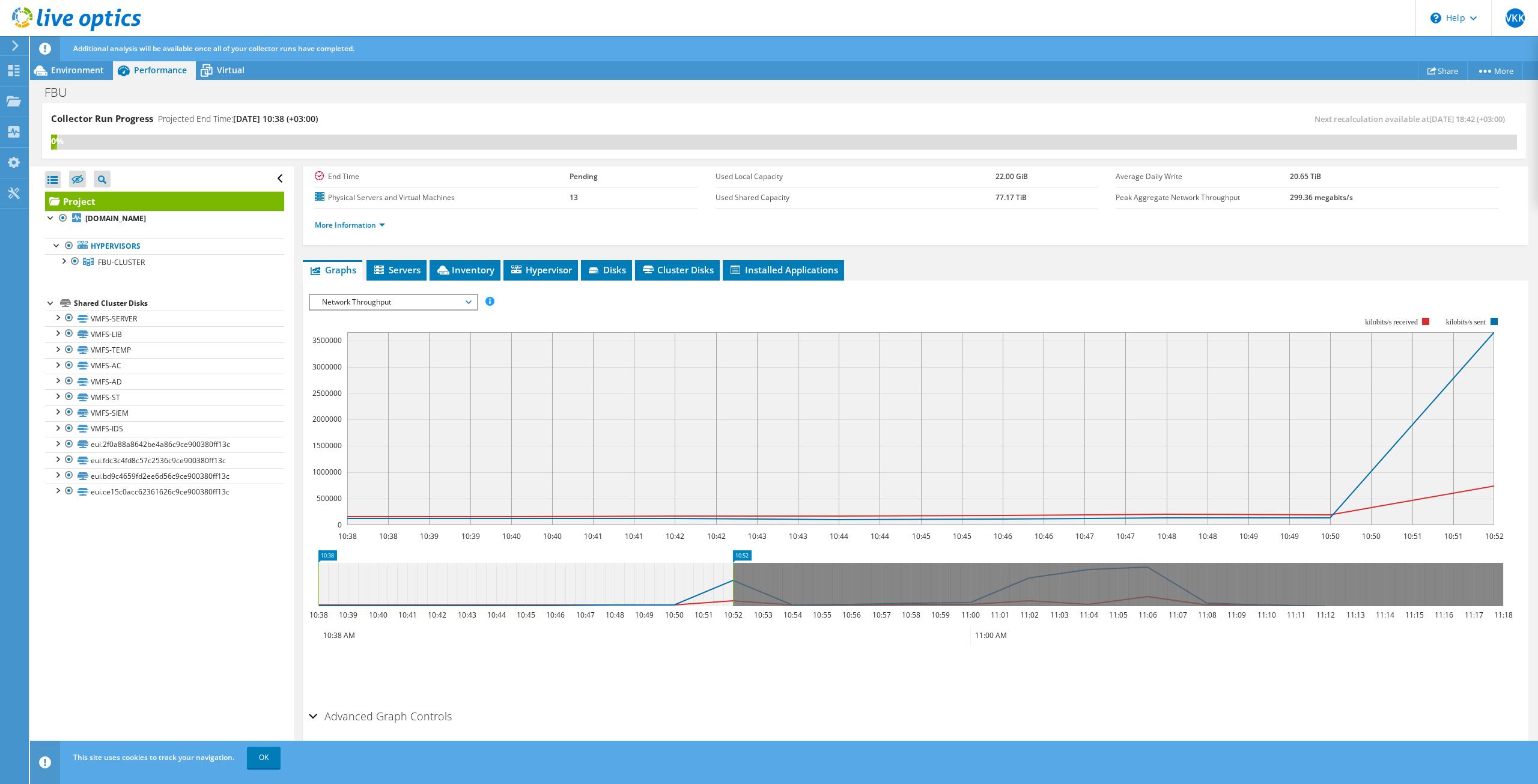
click at [426, 304] on span "Network Throughput" at bounding box center [393, 302] width 155 height 14
click at [347, 404] on li "Top Servers By Page Faults" at bounding box center [393, 403] width 166 height 14
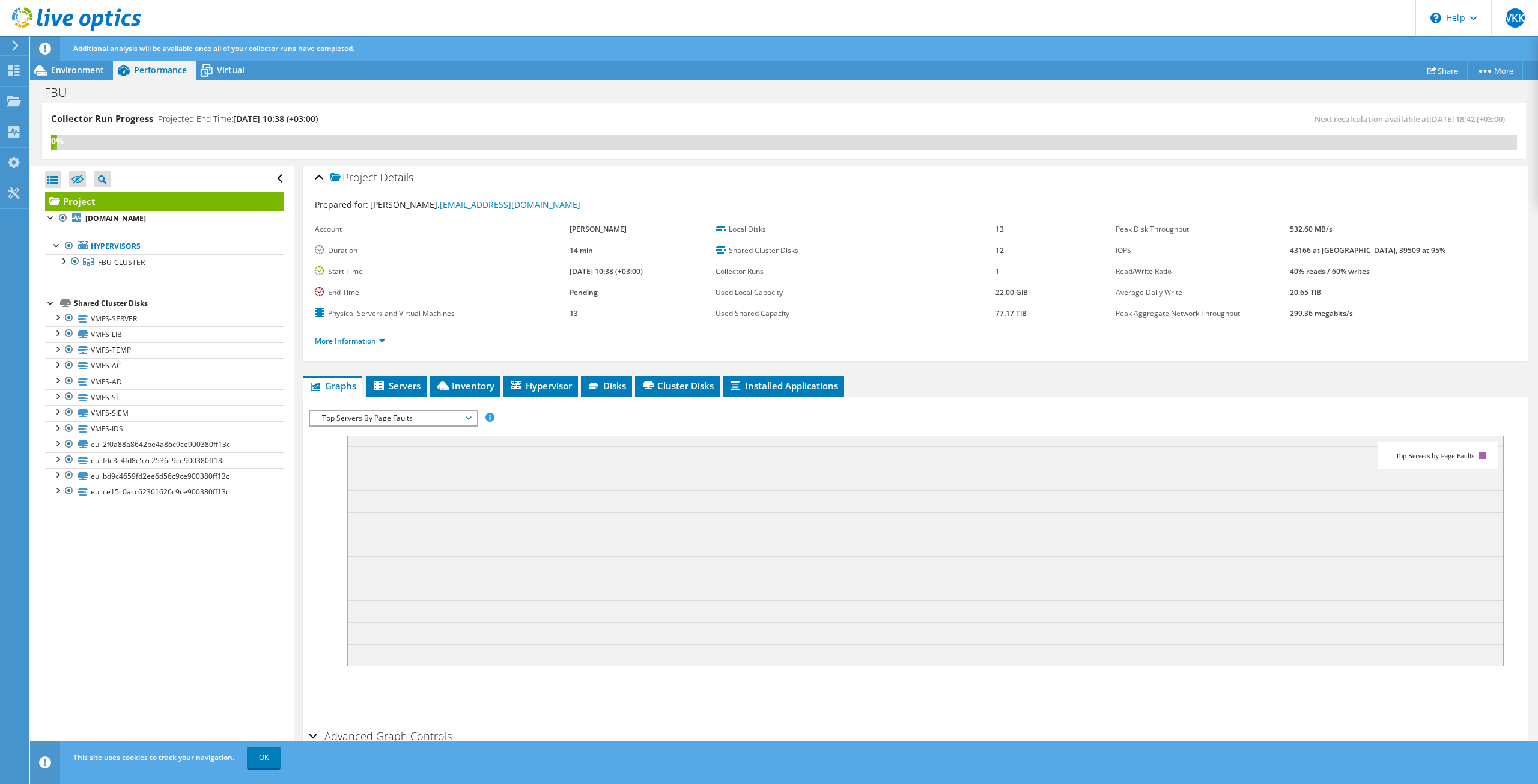
scroll to position [0, 0]
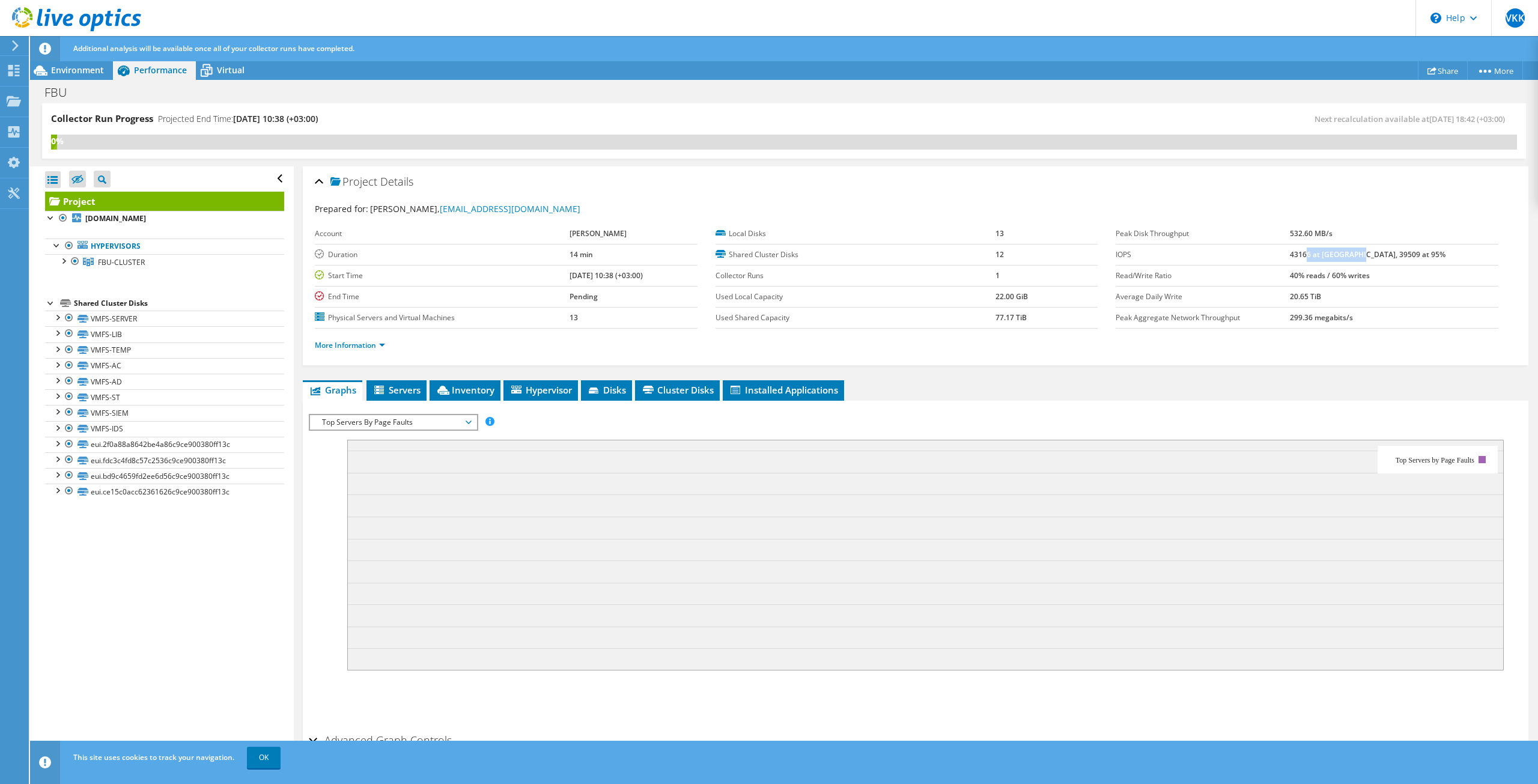
drag, startPoint x: 1345, startPoint y: 258, endPoint x: 1394, endPoint y: 259, distance: 49.0
click at [1394, 259] on td "43166 at [GEOGRAPHIC_DATA], 39509 at 95%" at bounding box center [1394, 254] width 208 height 21
